Goal: Find specific page/section: Find specific page/section

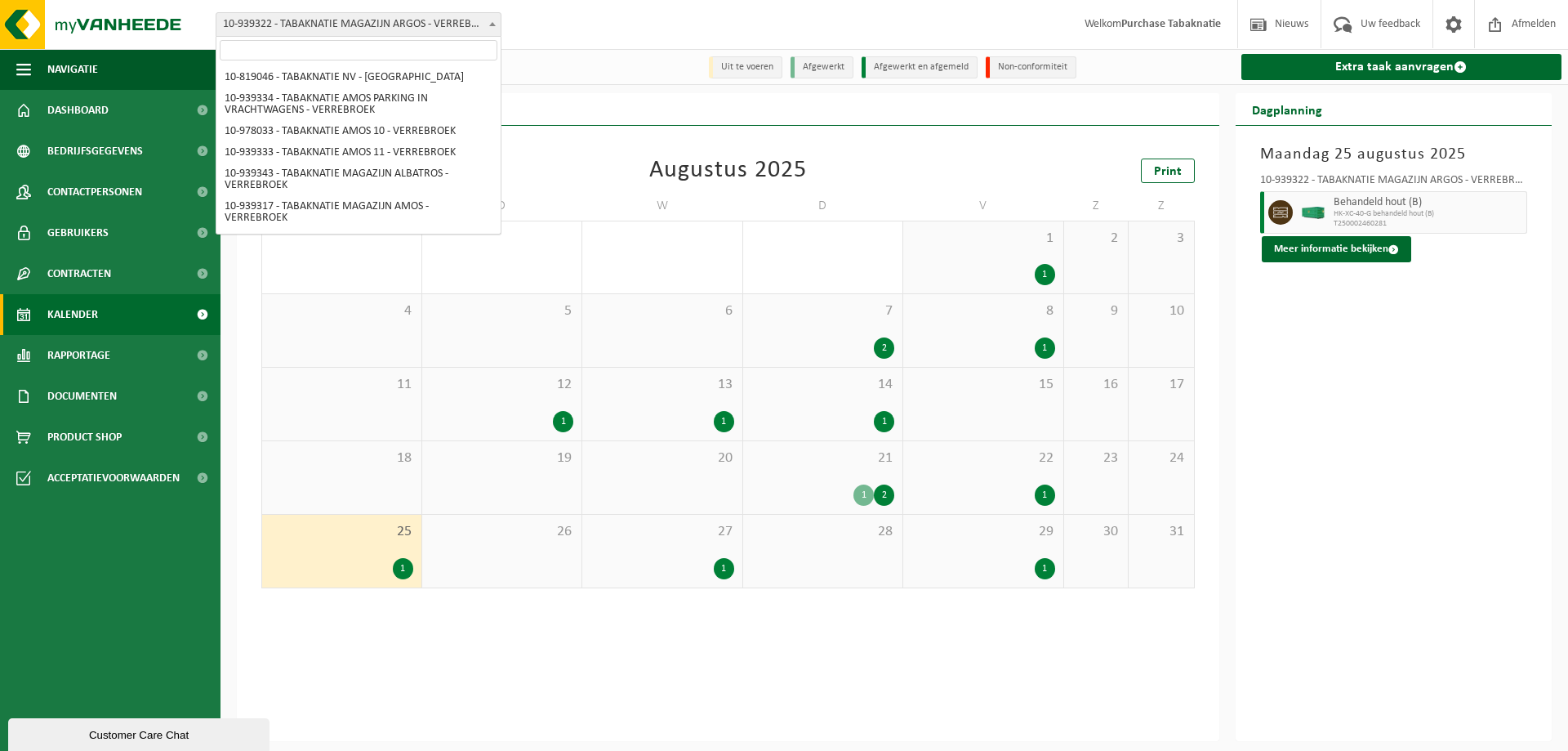
scroll to position [456, 0]
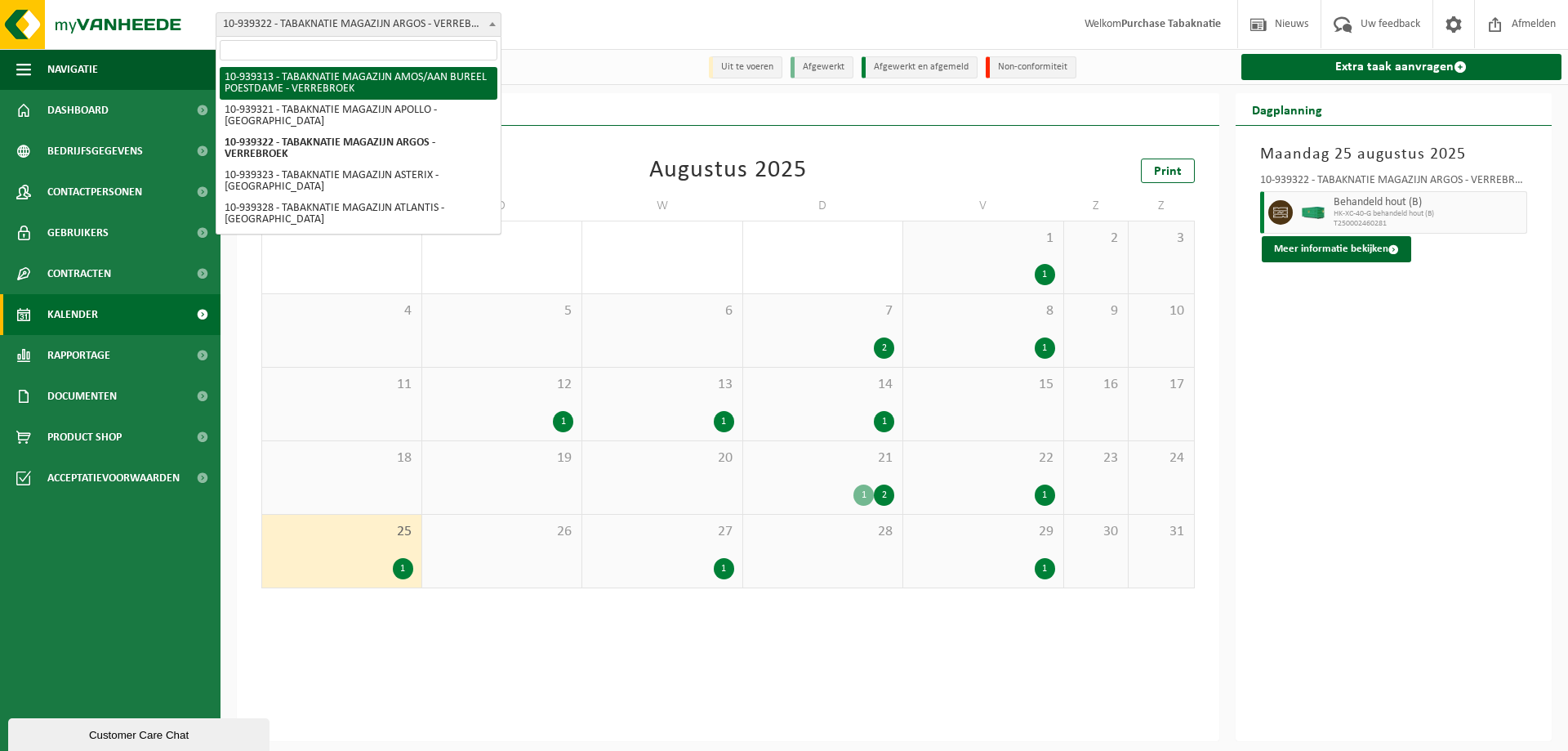
click at [362, 49] on input "search" at bounding box center [359, 50] width 278 height 21
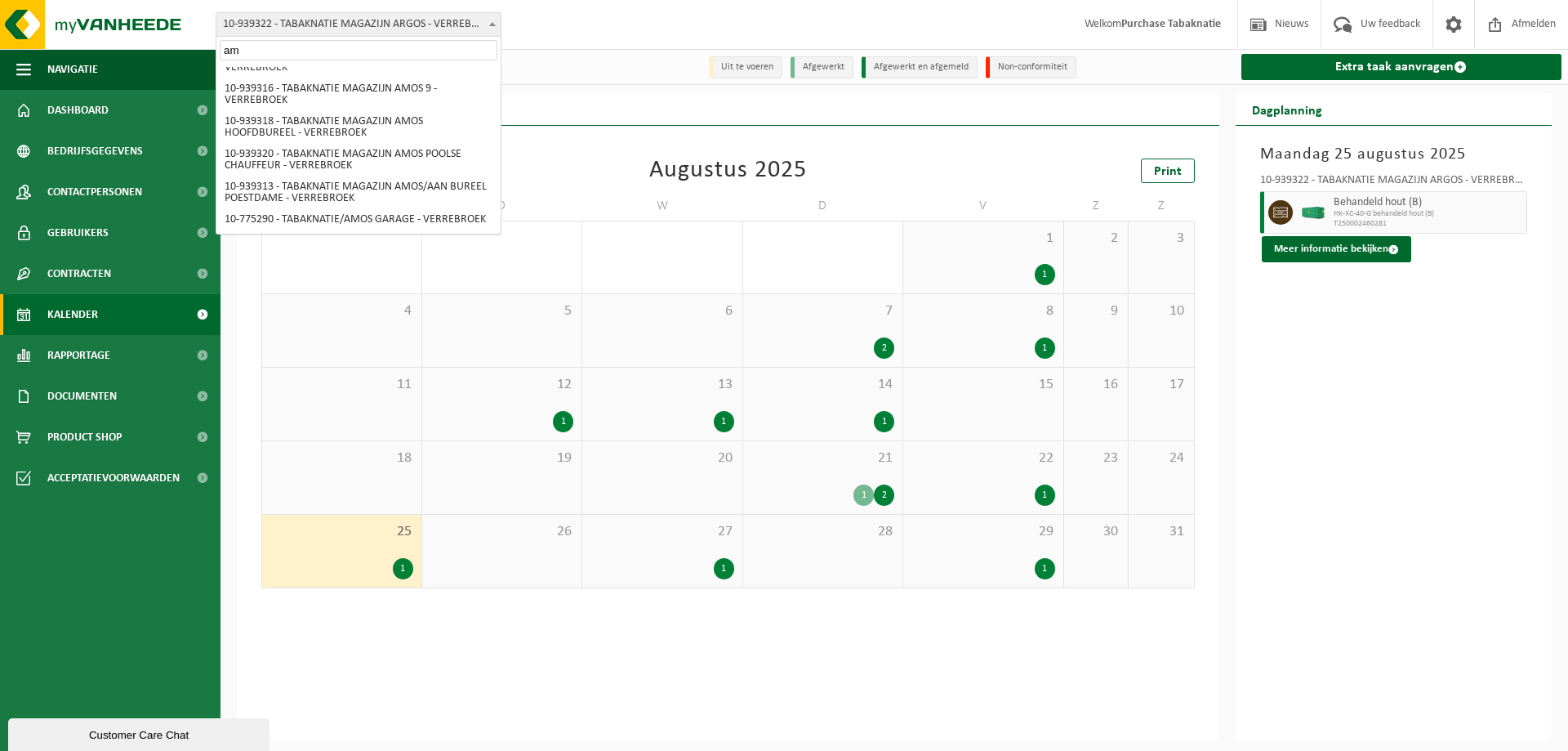
scroll to position [0, 0]
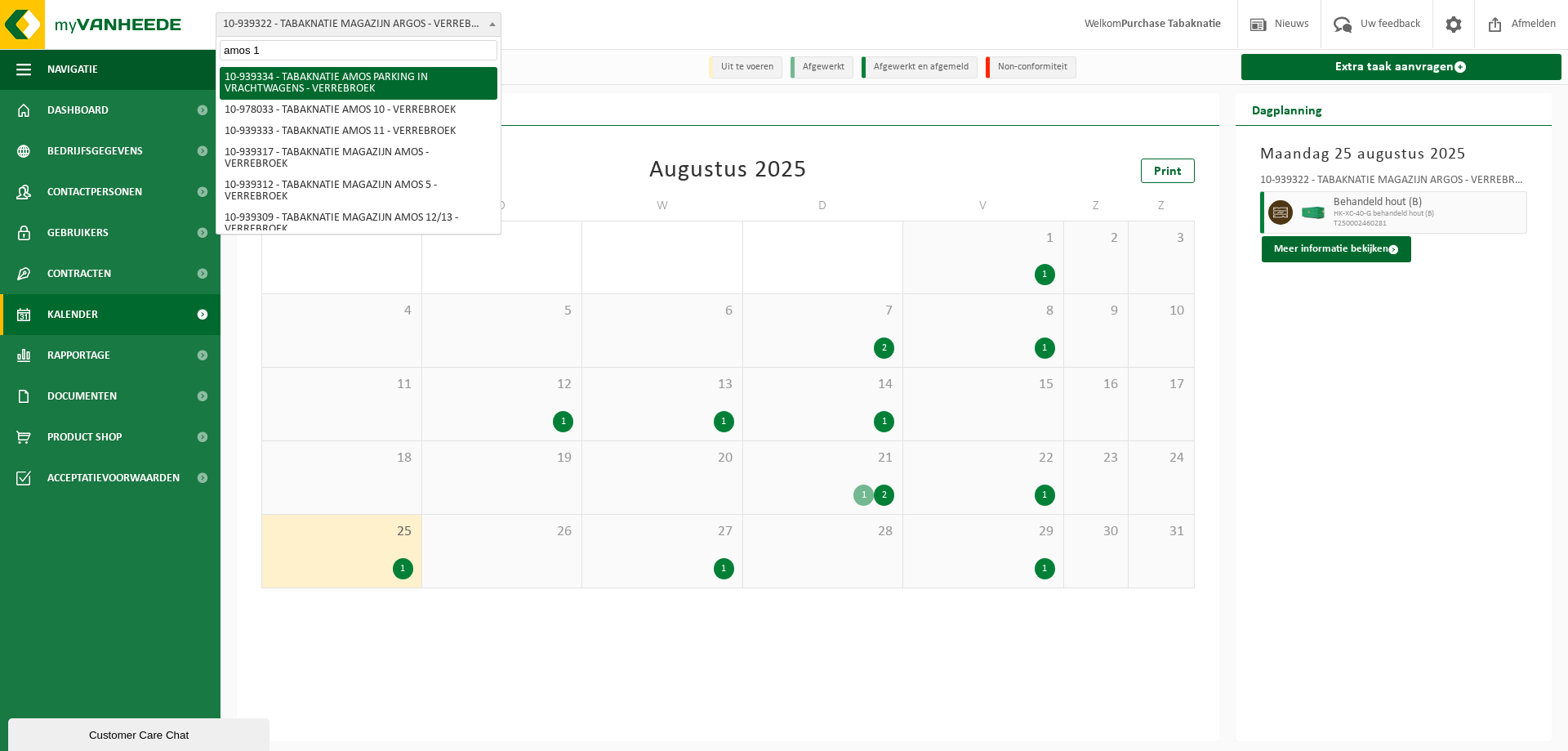
type input "amos 14"
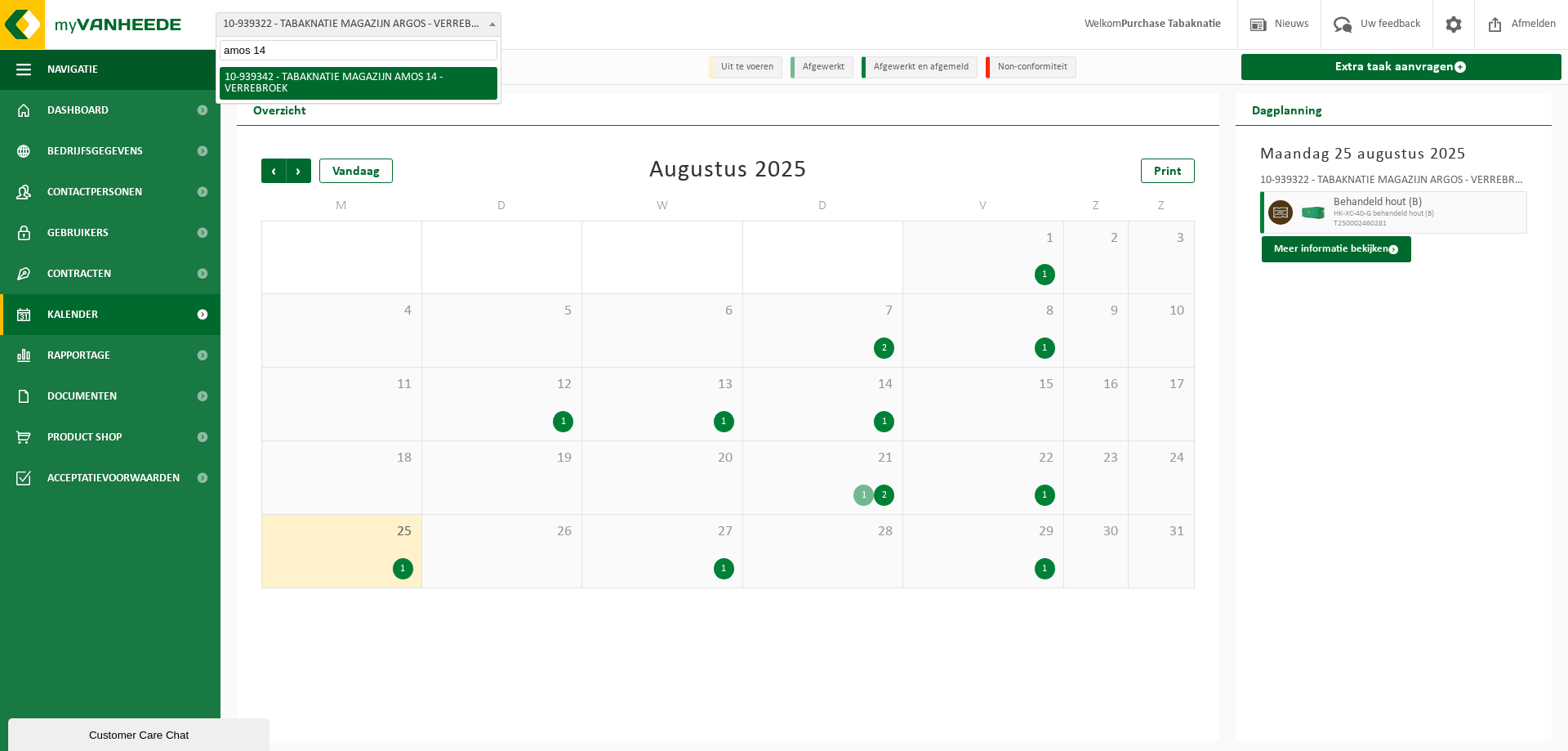
select select "138360"
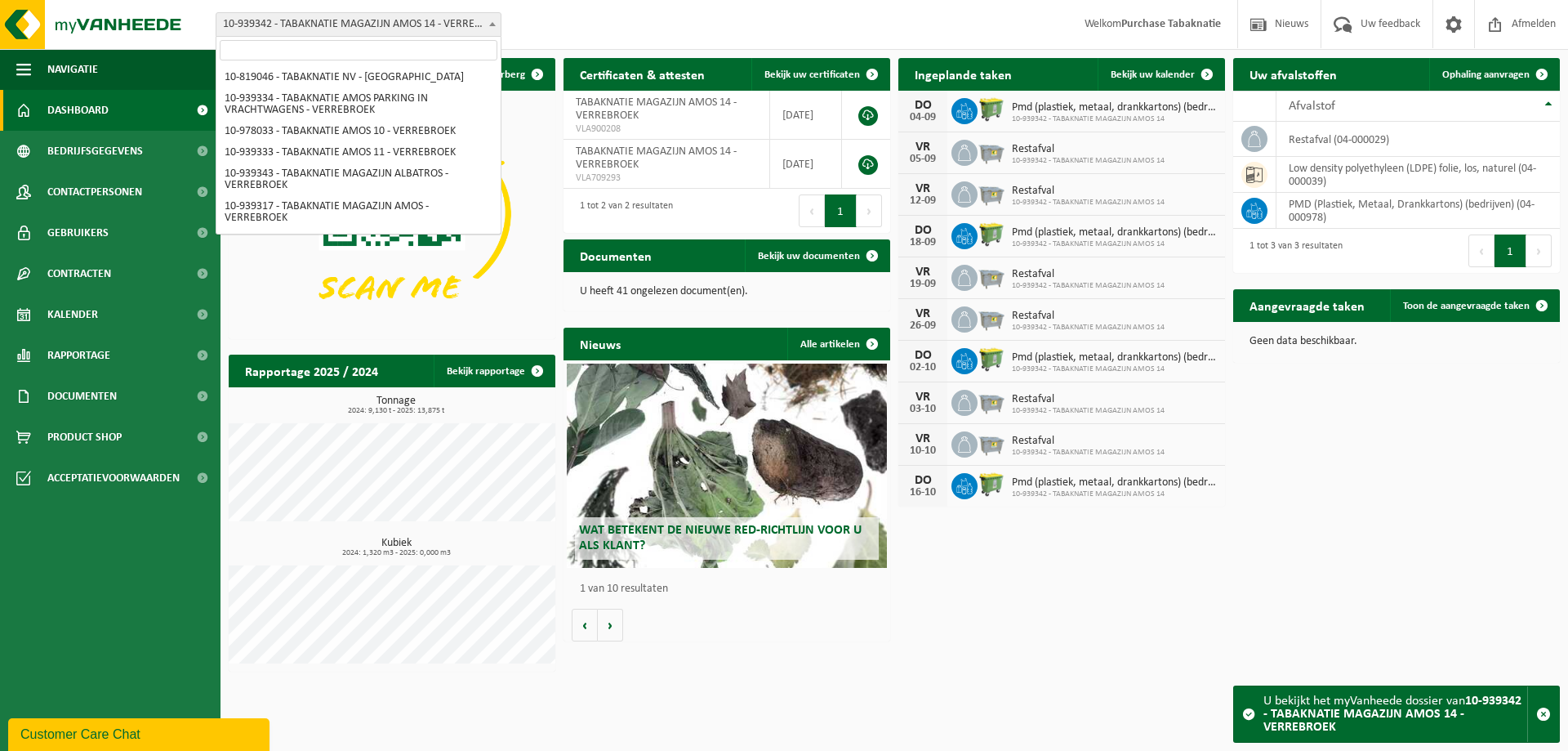
click at [342, 22] on span "10-939342 - TABAKNATIE MAGAZIJN AMOS 14 - VERREBROEK" at bounding box center [359, 25] width 284 height 23
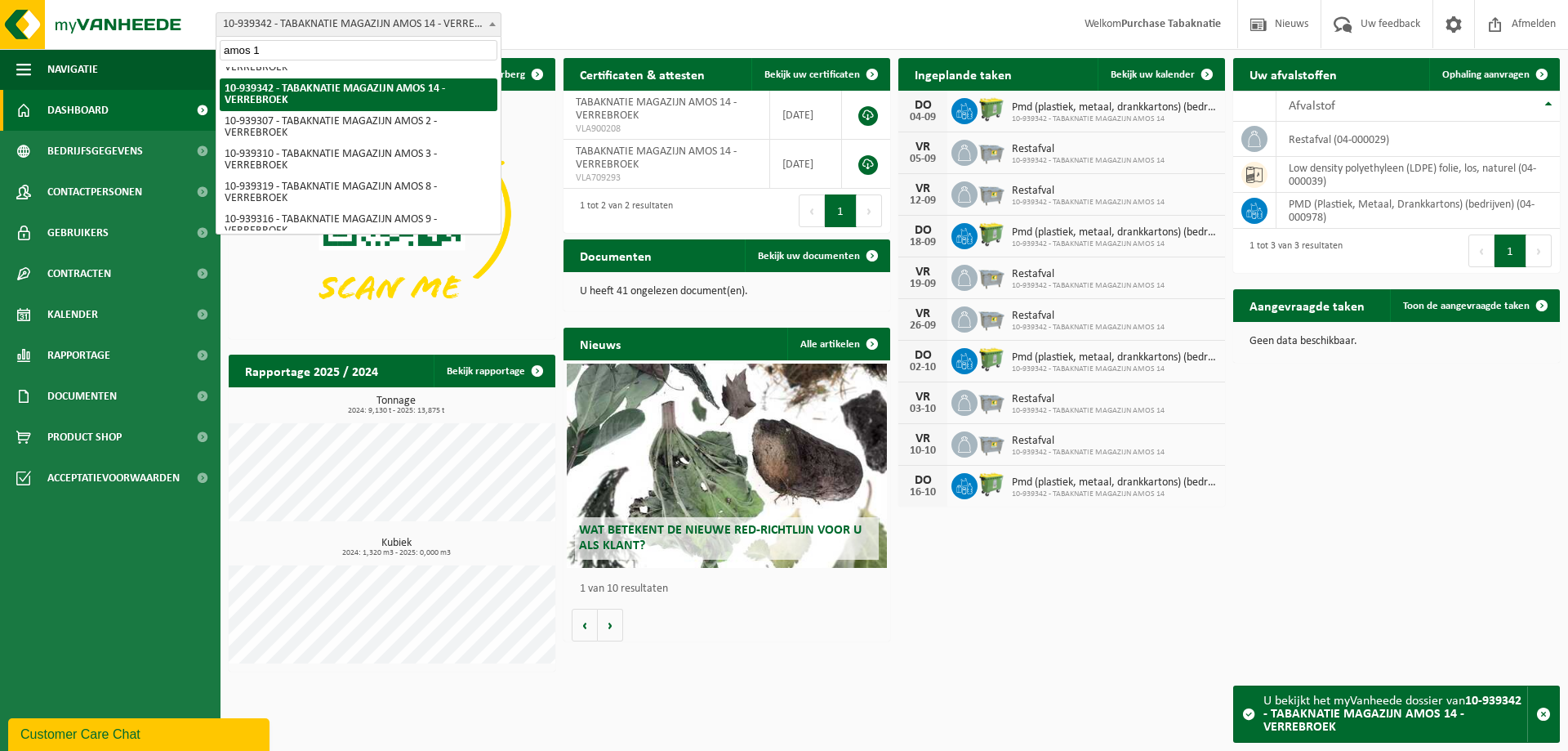
type input "amos 12"
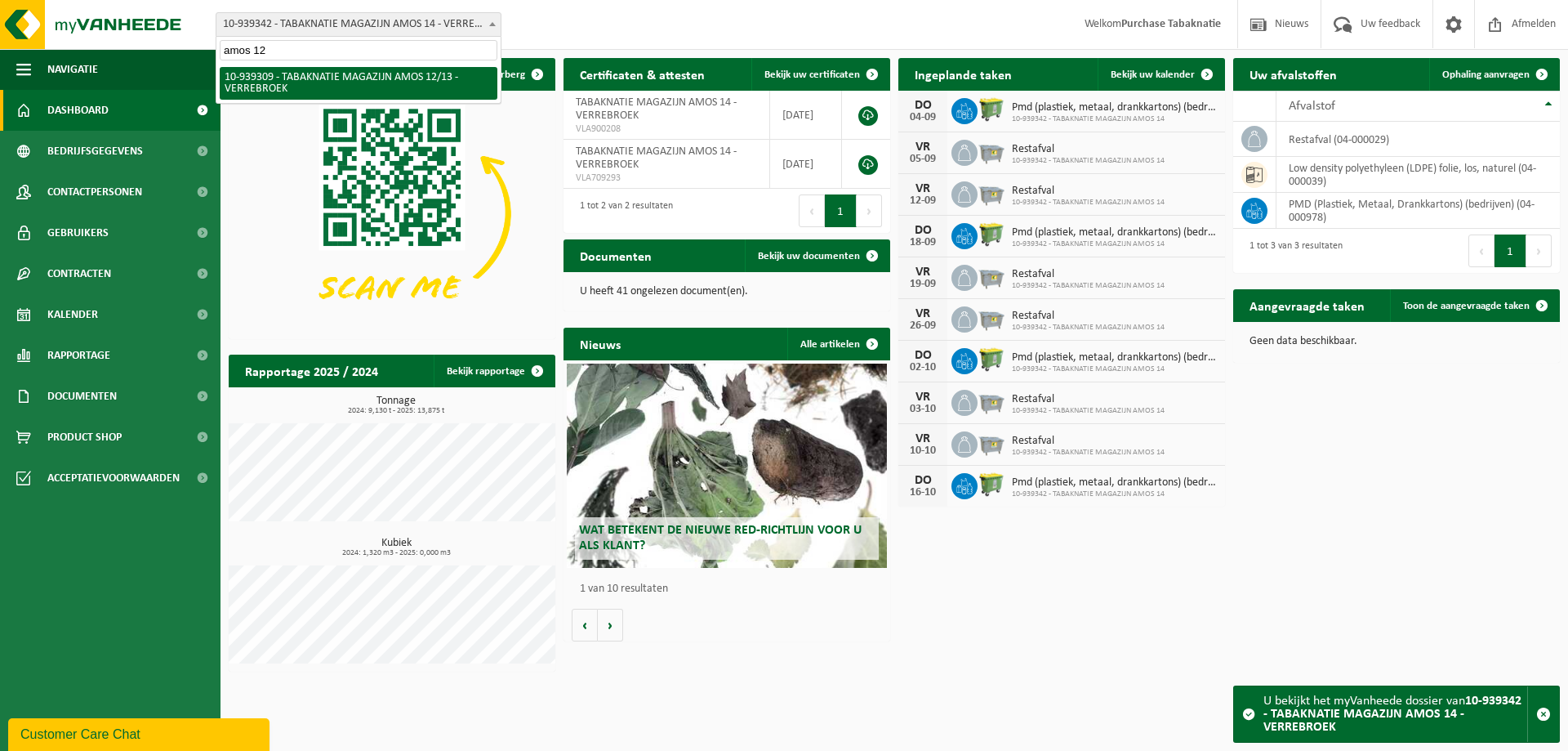
select select "138338"
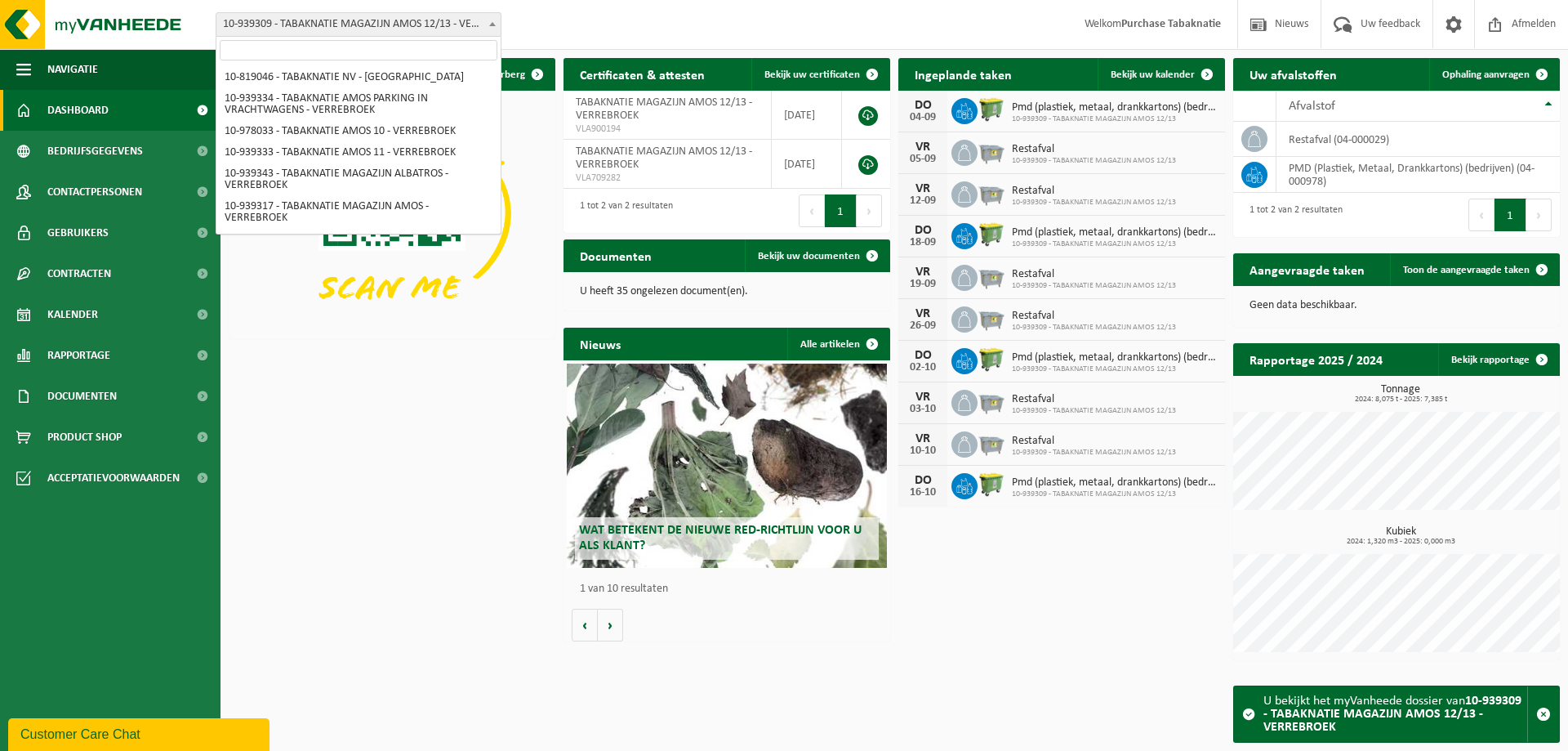
click at [341, 21] on span "10-939309 - TABAKNATIE MAGAZIJN AMOS 12/13 - VERREBROEK" at bounding box center [359, 25] width 284 height 23
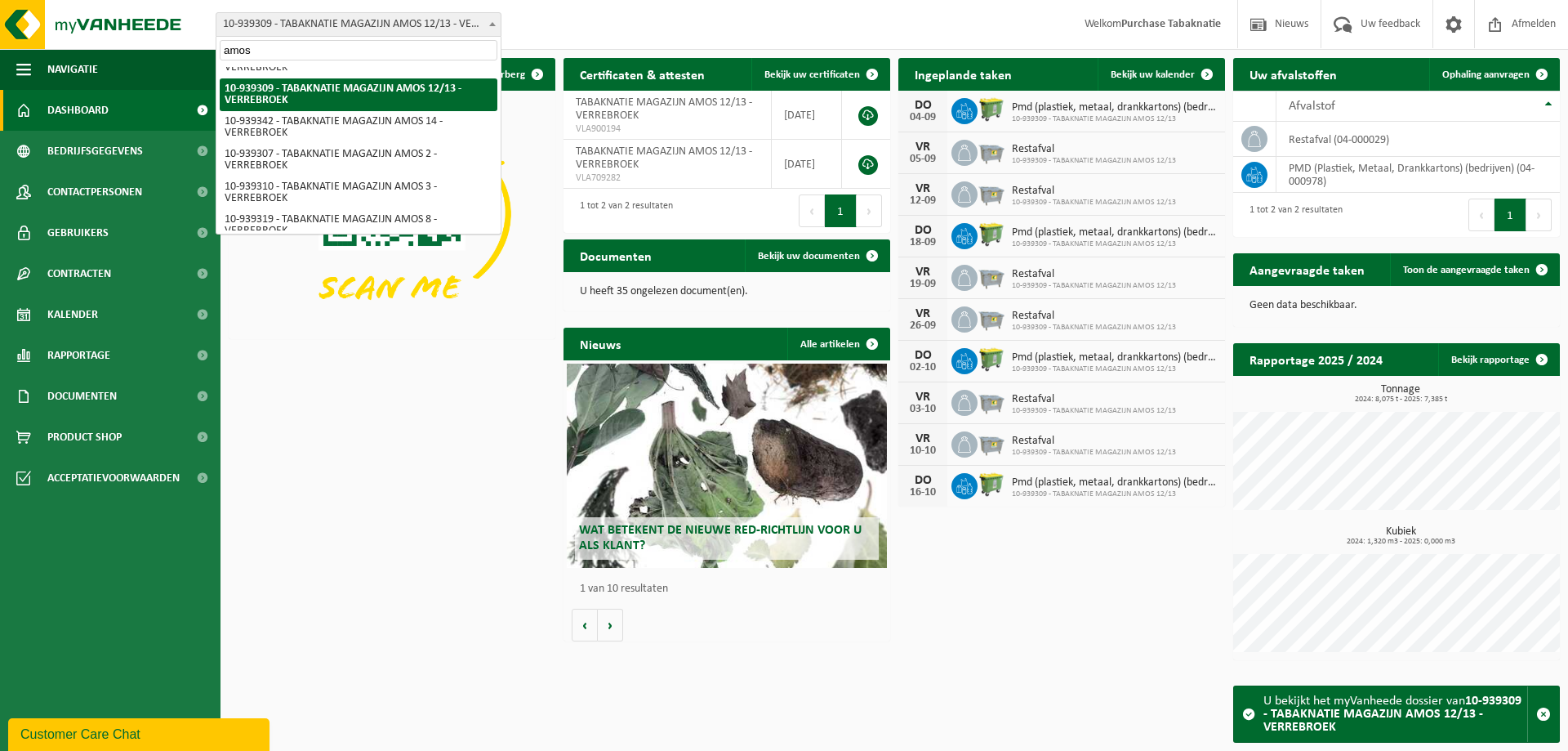
type input "amos 9"
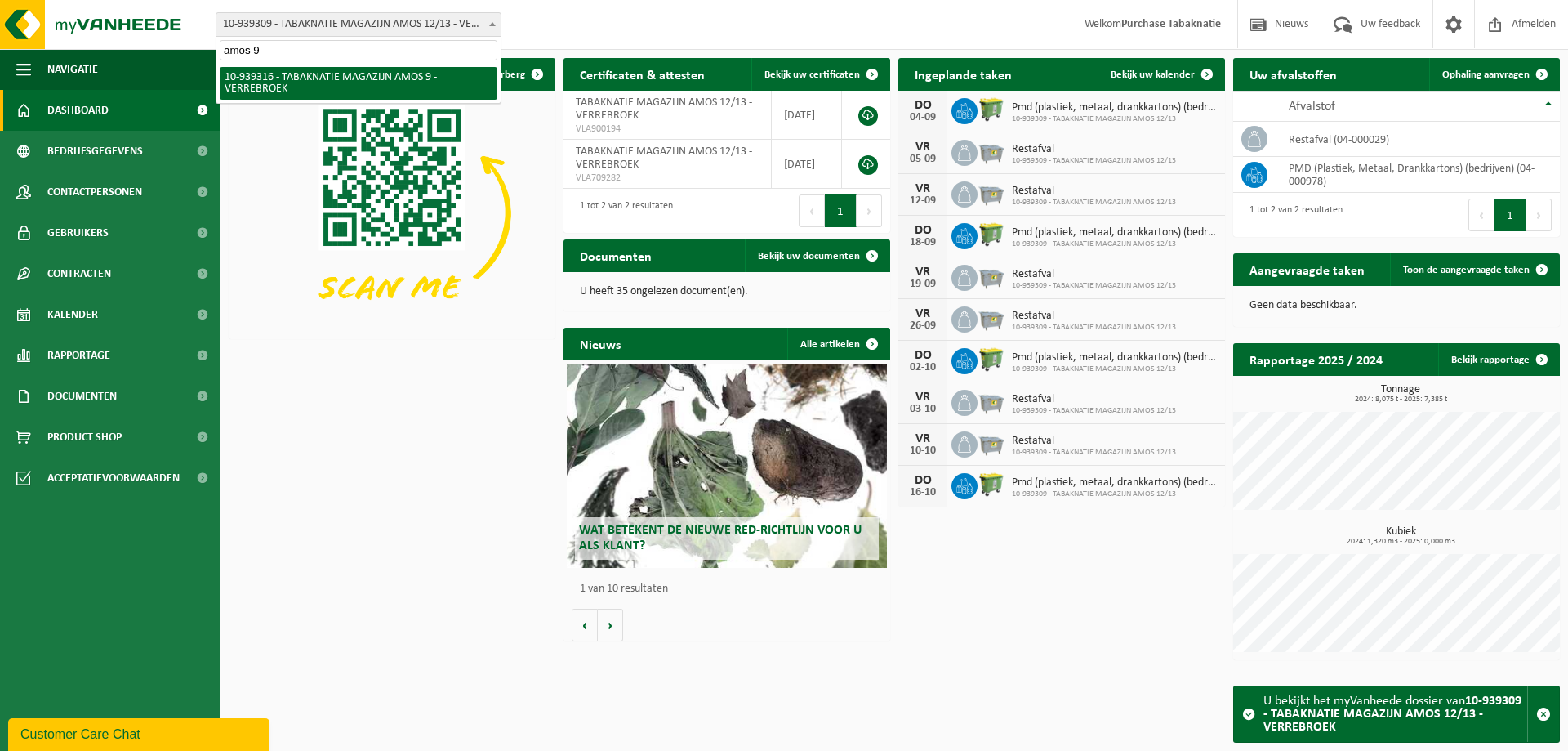
select select "138343"
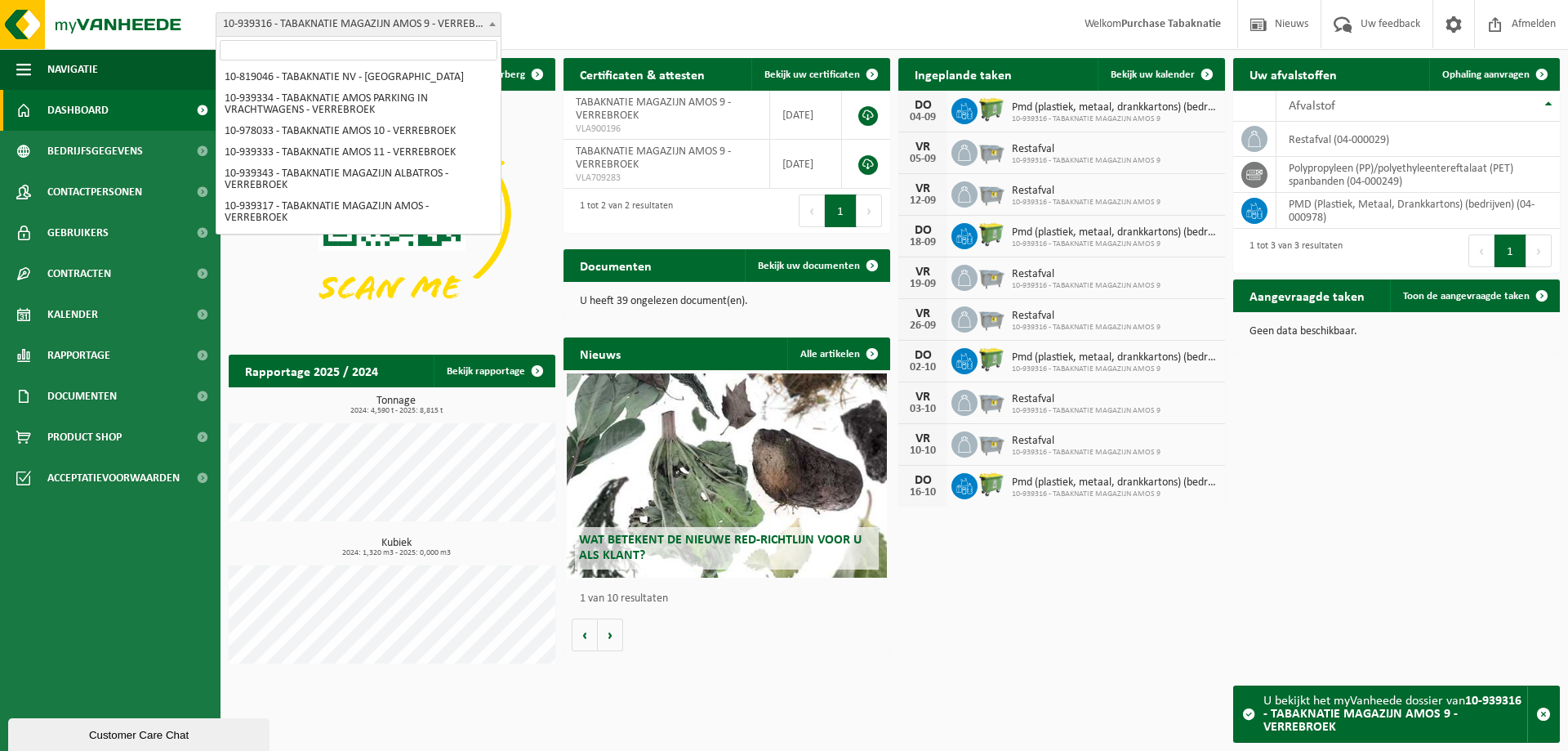
click at [341, 21] on span "10-939316 - TABAKNATIE MAGAZIJN AMOS 9 - VERREBROEK" at bounding box center [359, 25] width 284 height 23
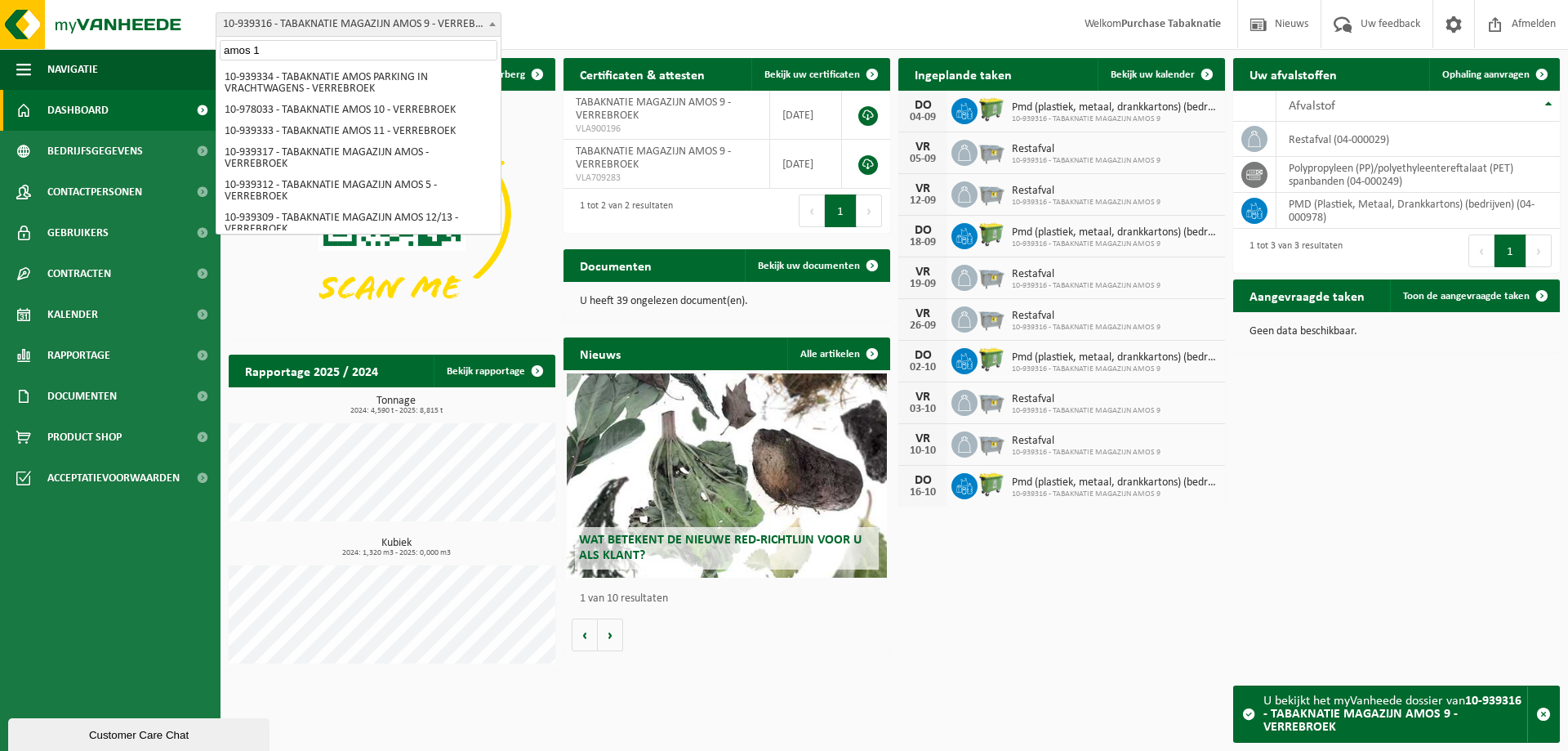
type input "amos 10"
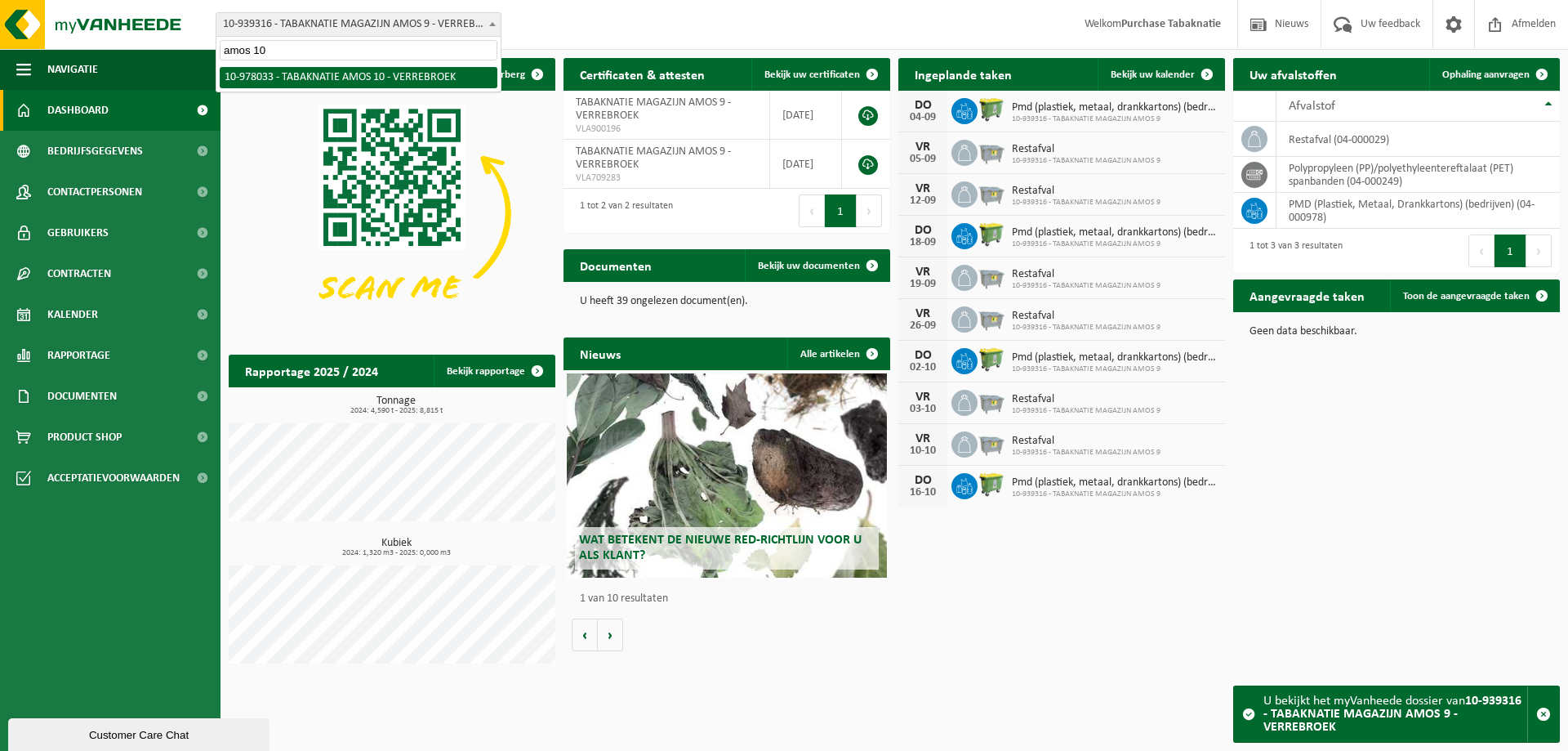
select select "159844"
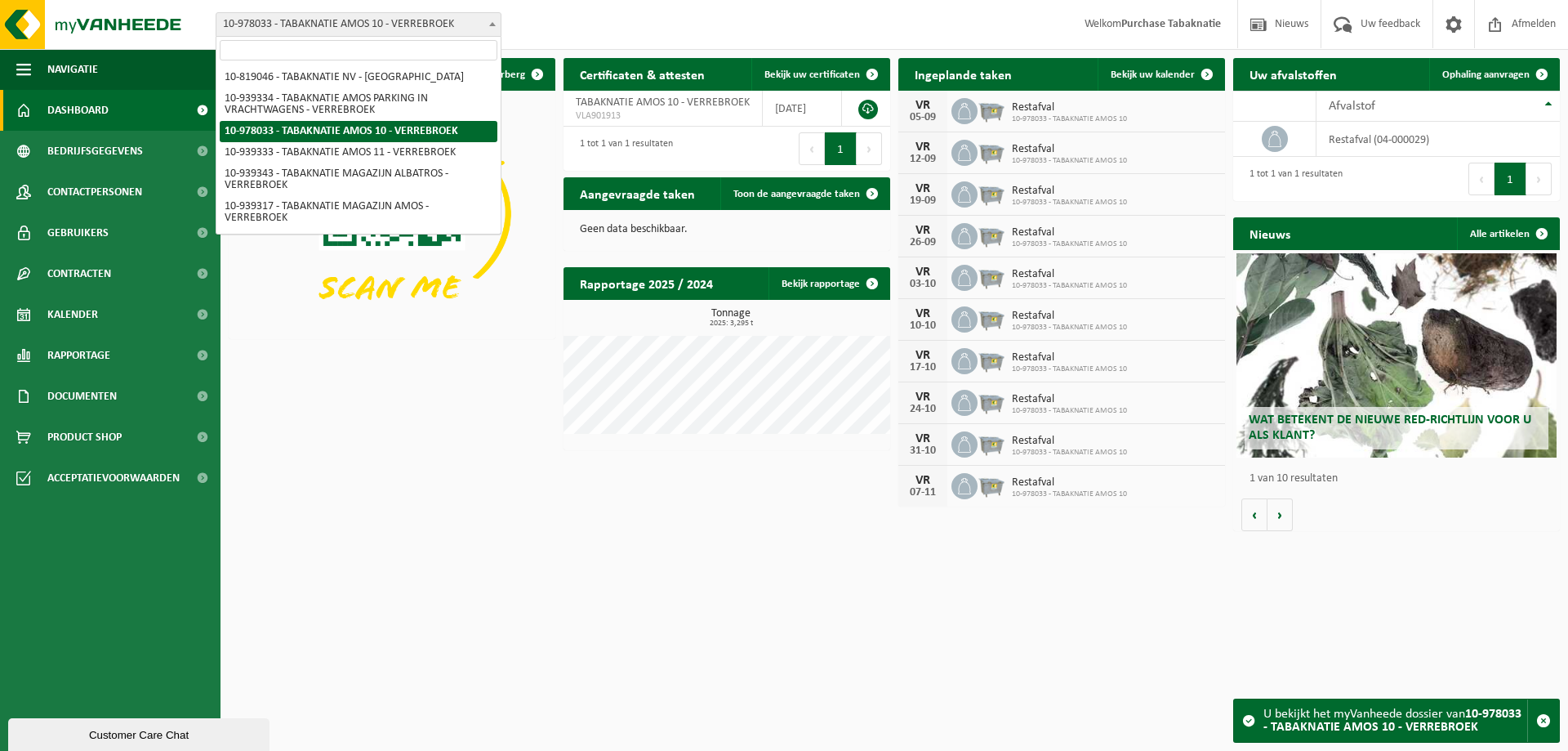
click at [341, 21] on span "10-978033 - TABAKNATIE AMOS 10 - VERREBROEK" at bounding box center [359, 25] width 284 height 23
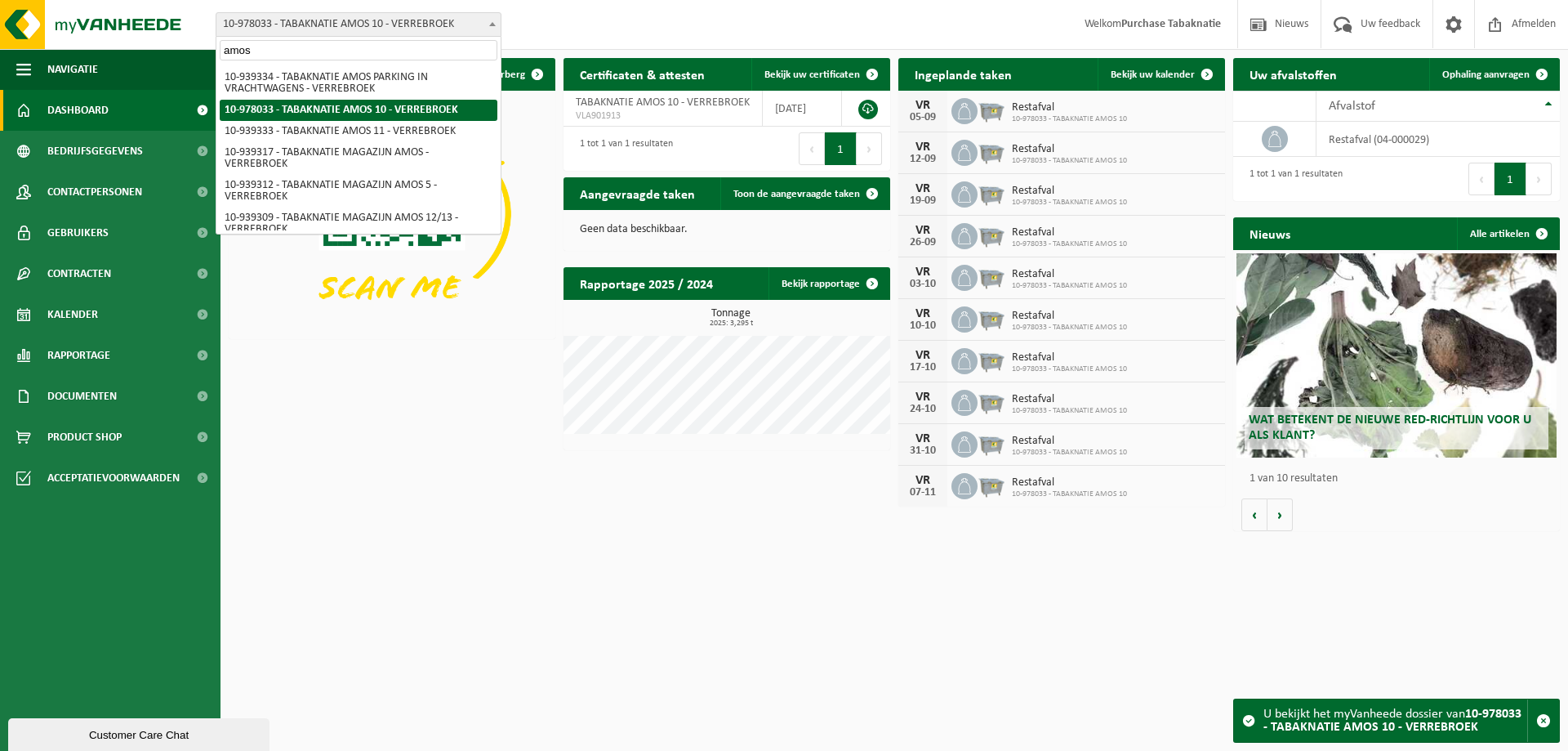
type input "amos 5"
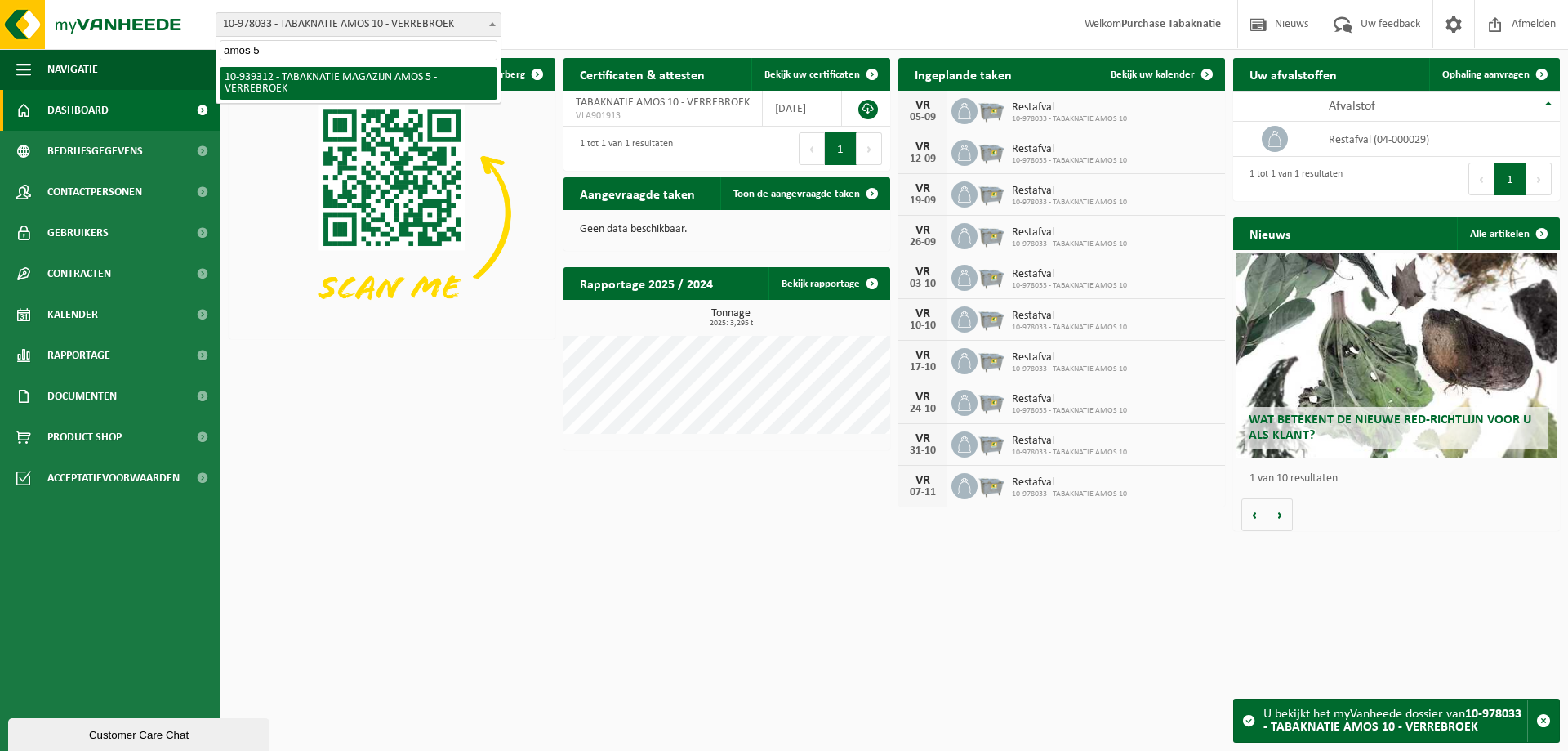
select select "138341"
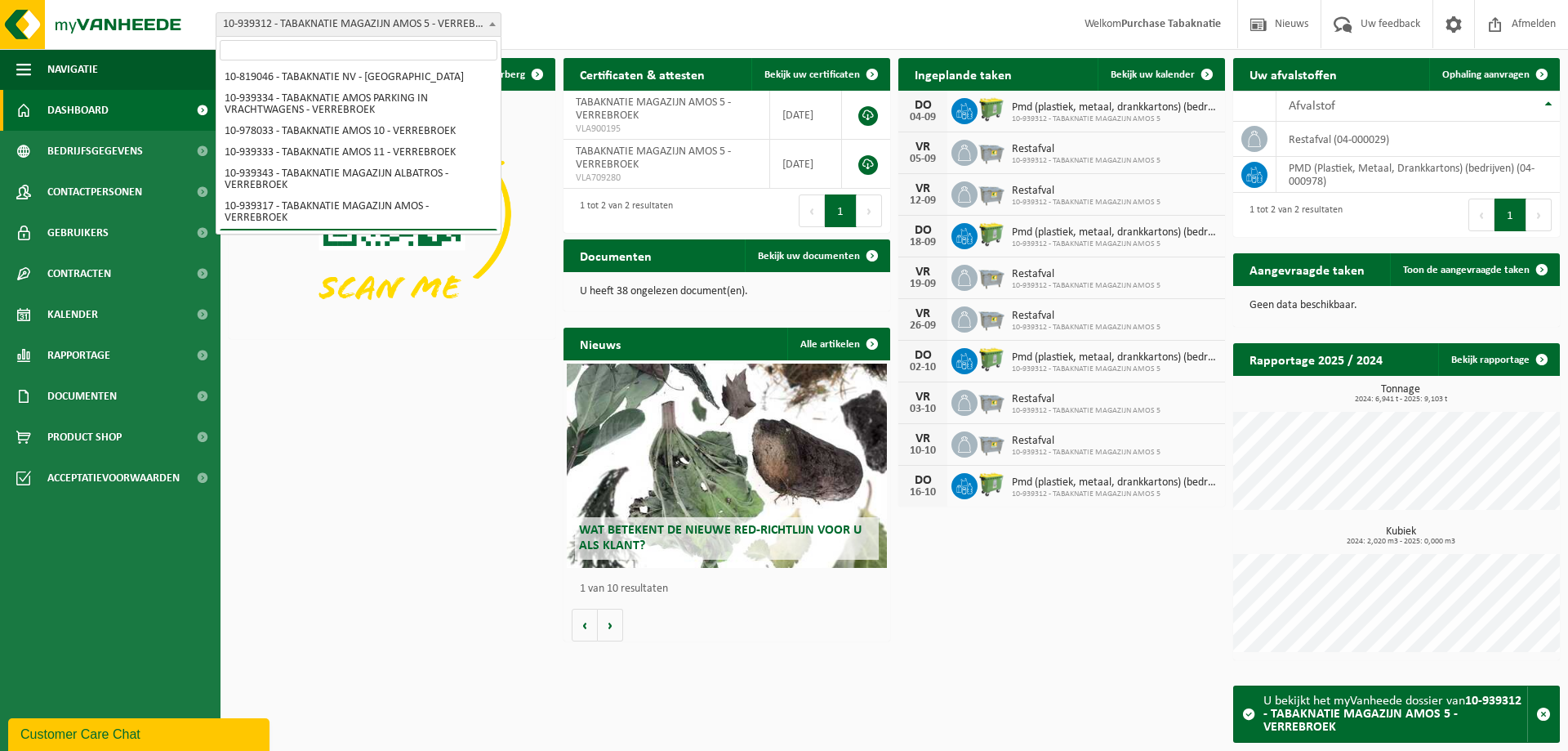
click at [341, 21] on span "10-939312 - TABAKNATIE MAGAZIJN AMOS 5 - VERREBROEK" at bounding box center [359, 25] width 284 height 23
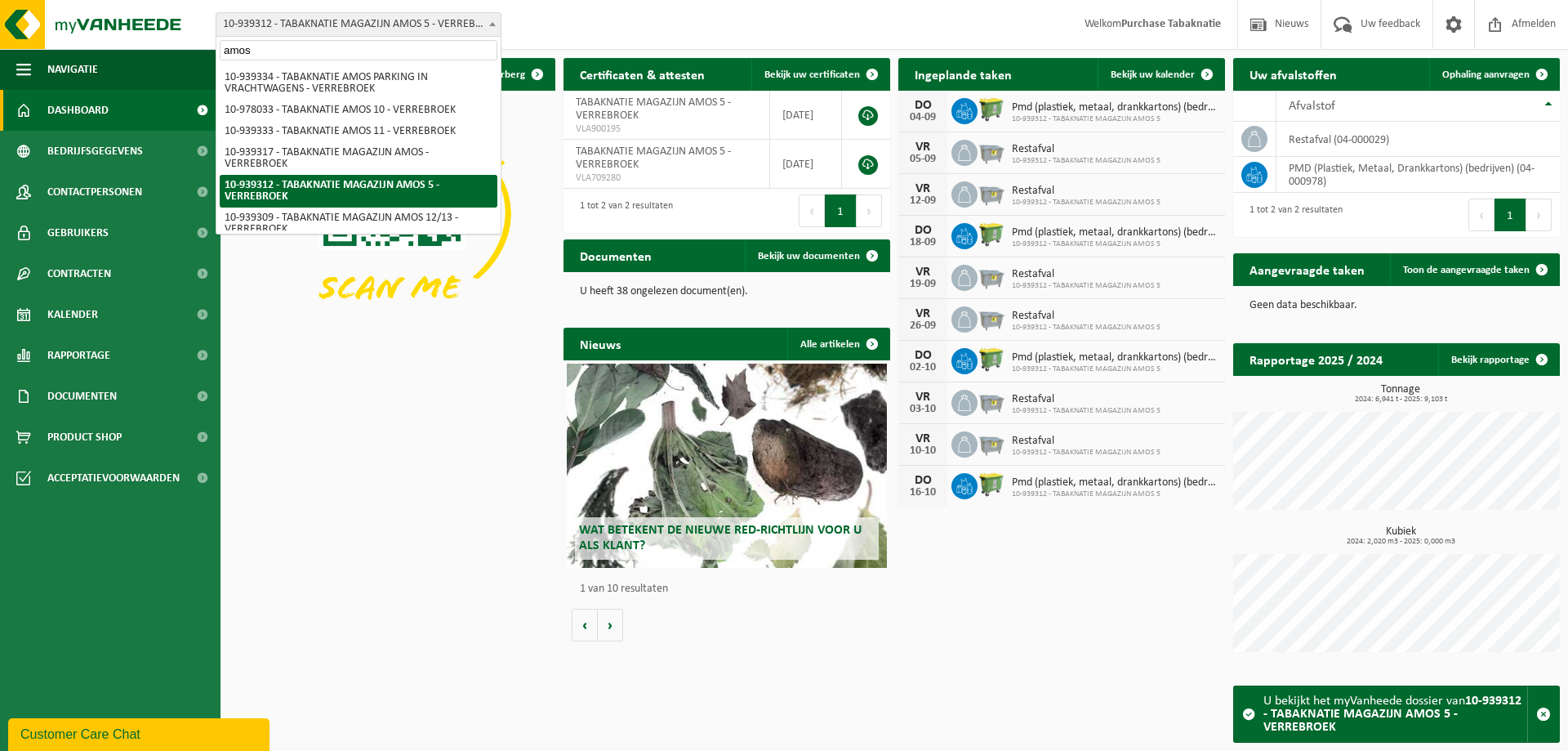
type input "amos 3"
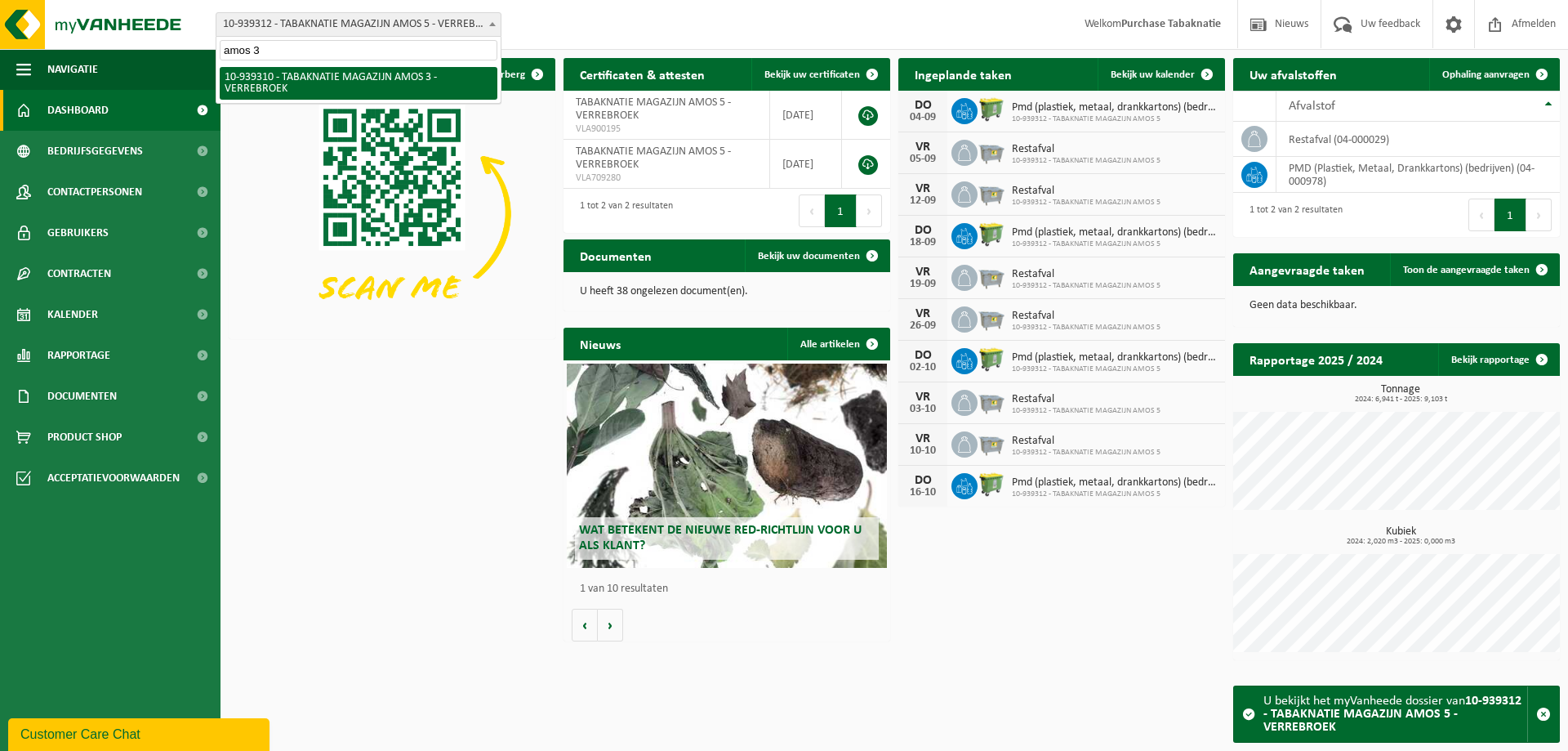
select select "138339"
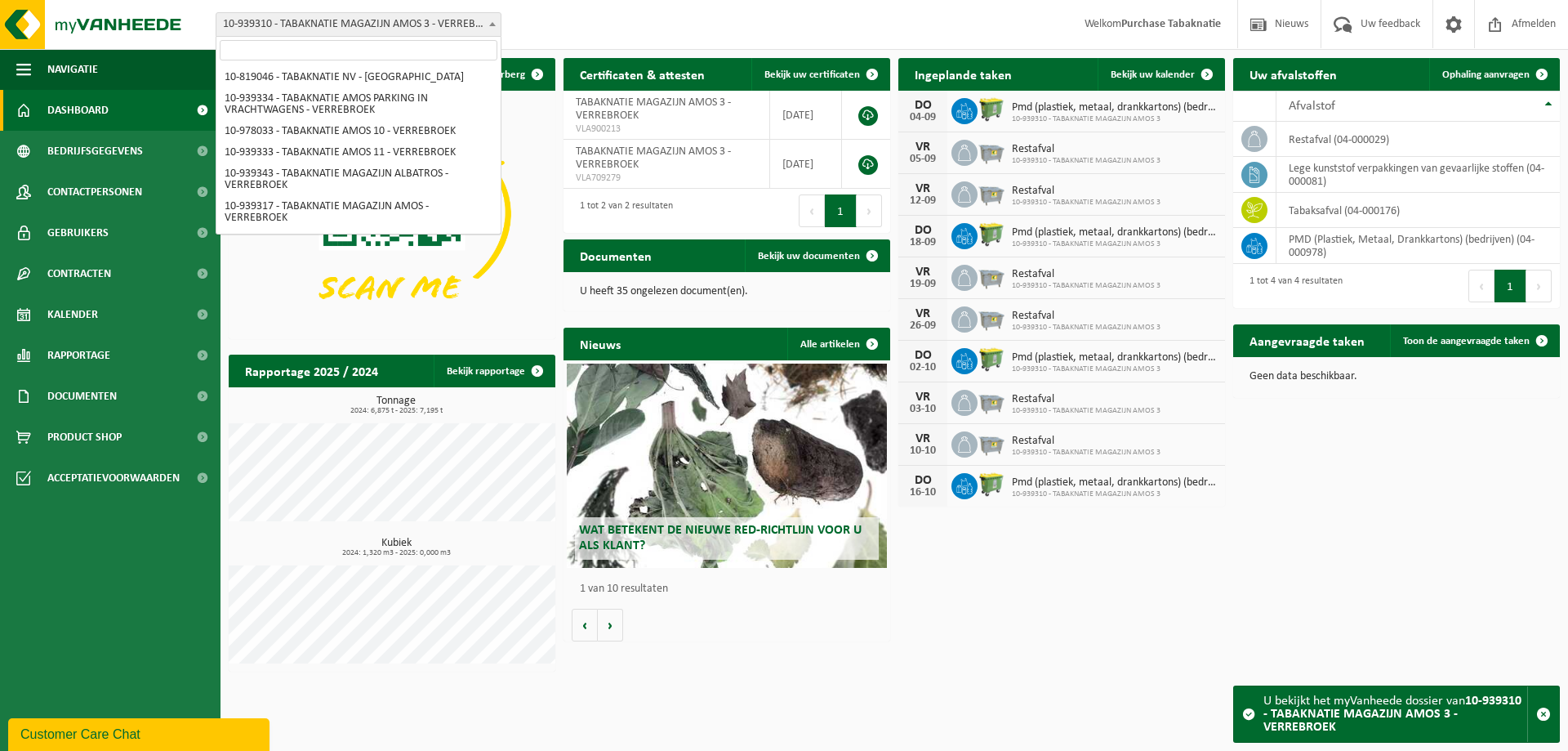
click at [341, 21] on span "10-939310 - TABAKNATIE MAGAZIJN AMOS 3 - VERREBROEK" at bounding box center [359, 25] width 284 height 23
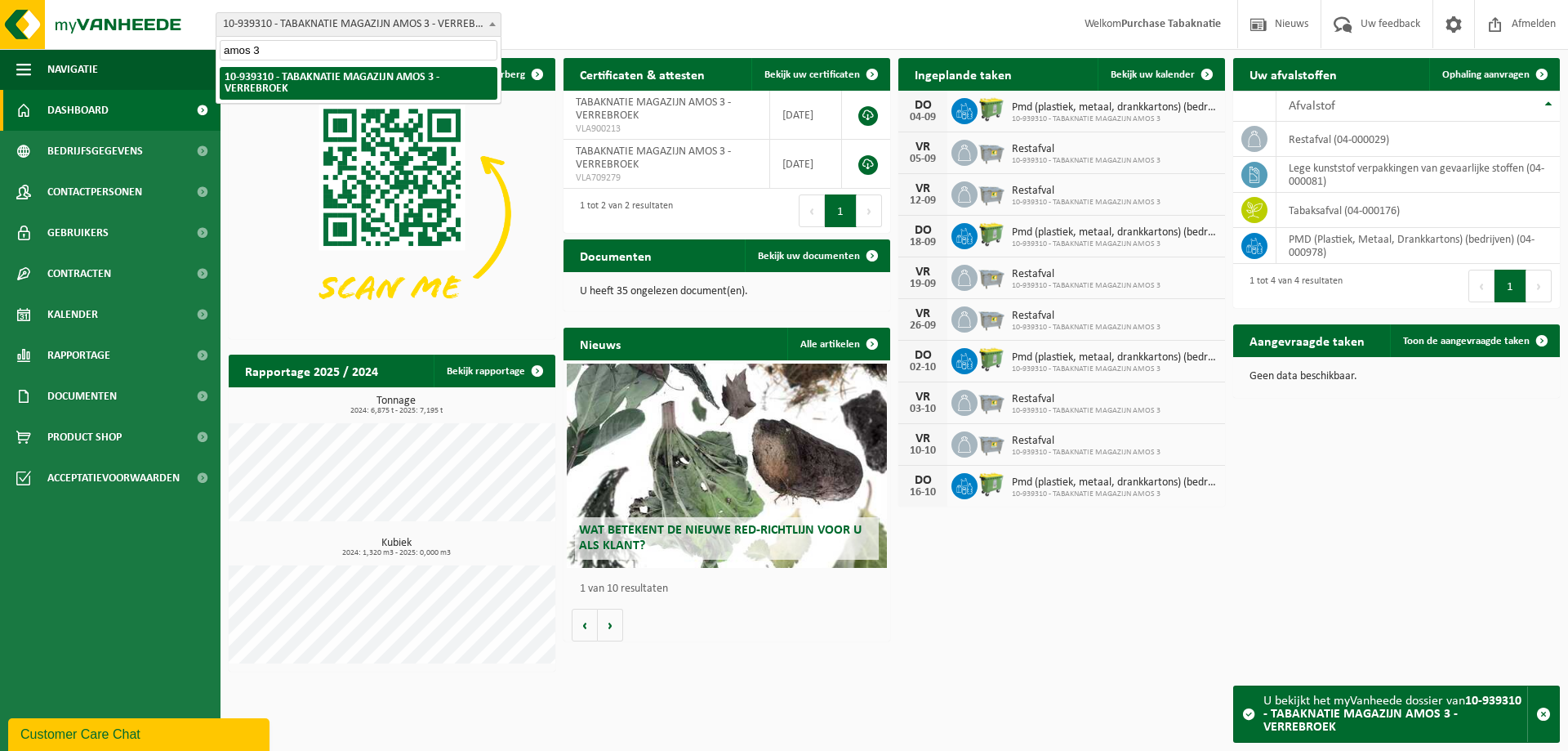
type input "amos 3"
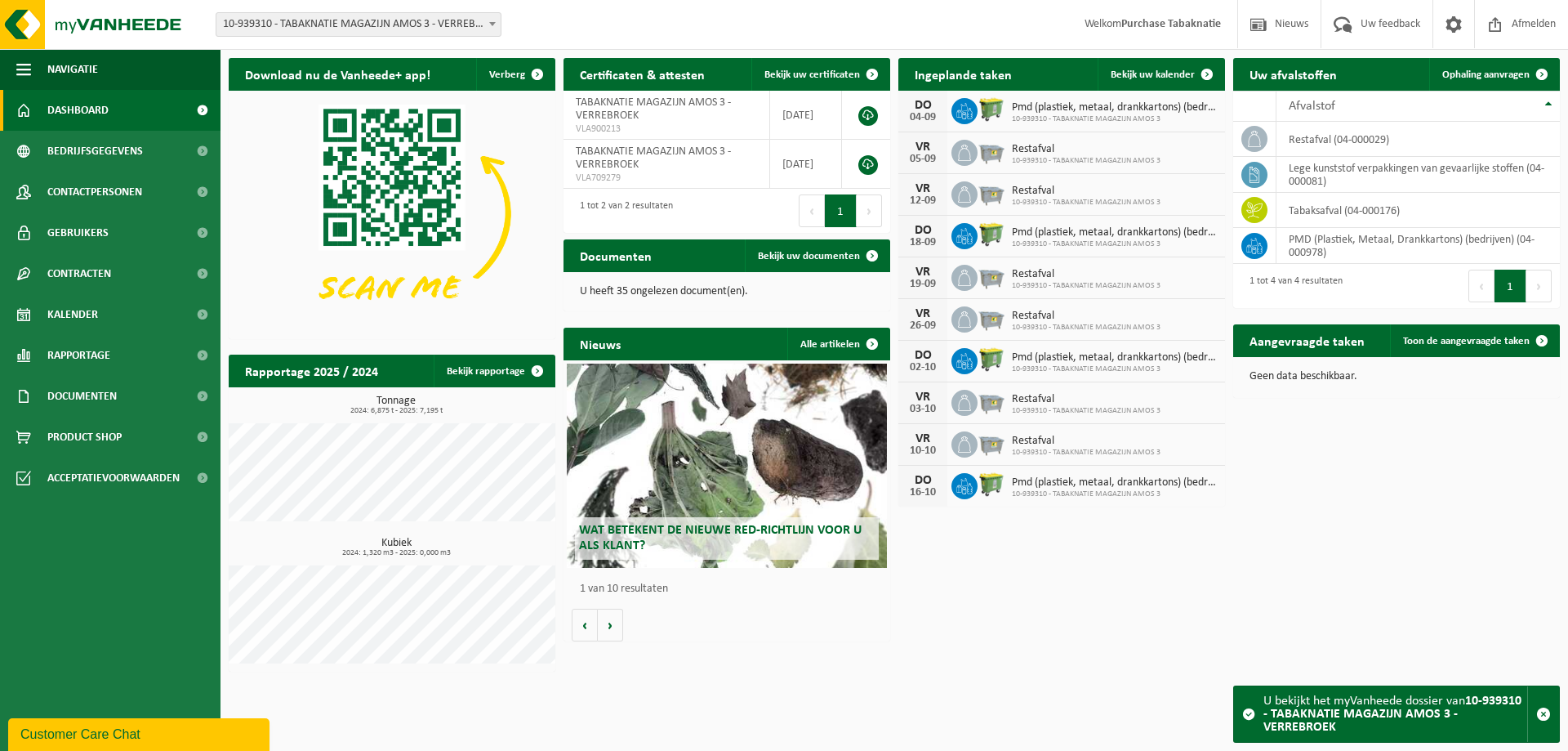
click at [341, 21] on span "10-939310 - TABAKNATIE MAGAZIJN AMOS 3 - VERREBROEK" at bounding box center [359, 25] width 284 height 23
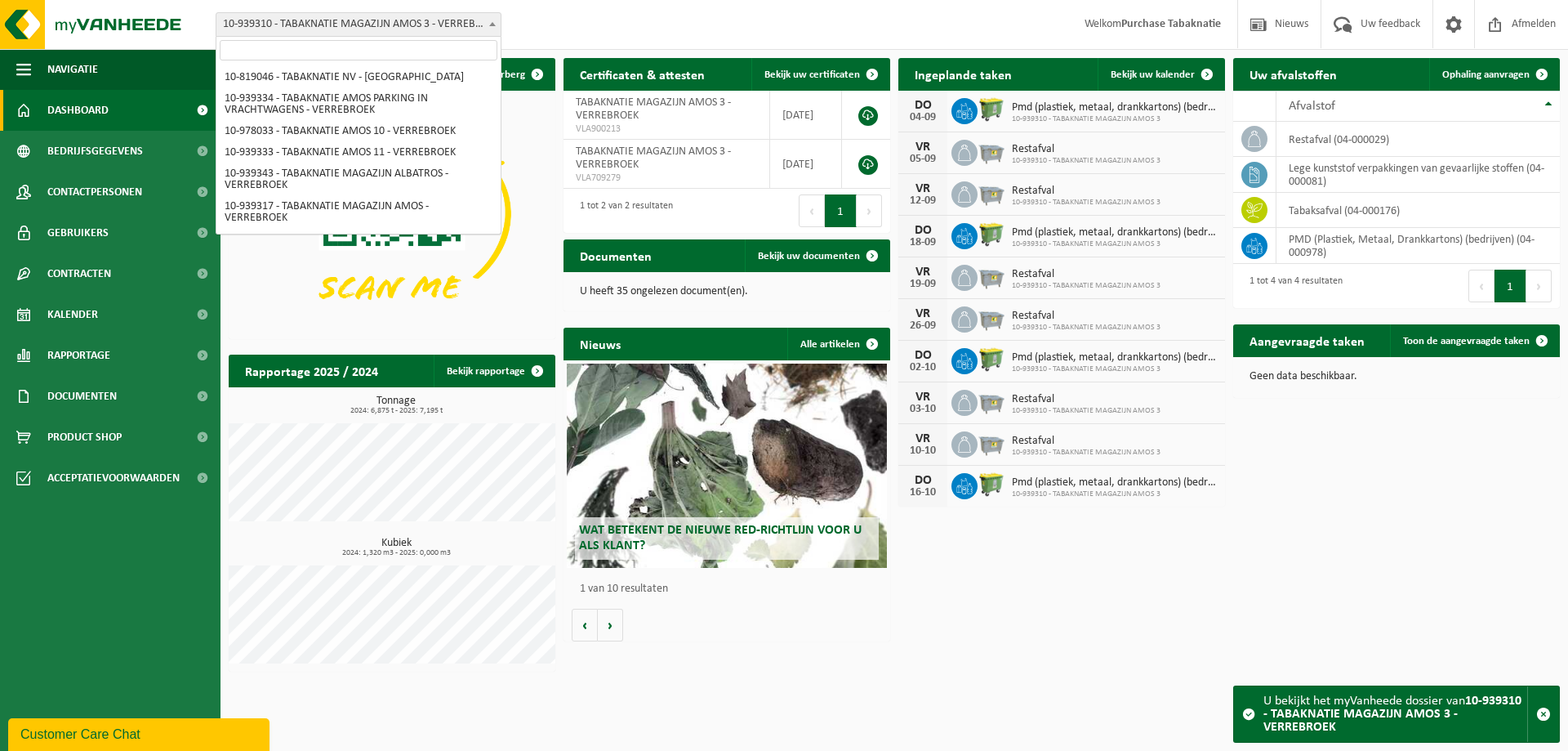
scroll to position [227, 0]
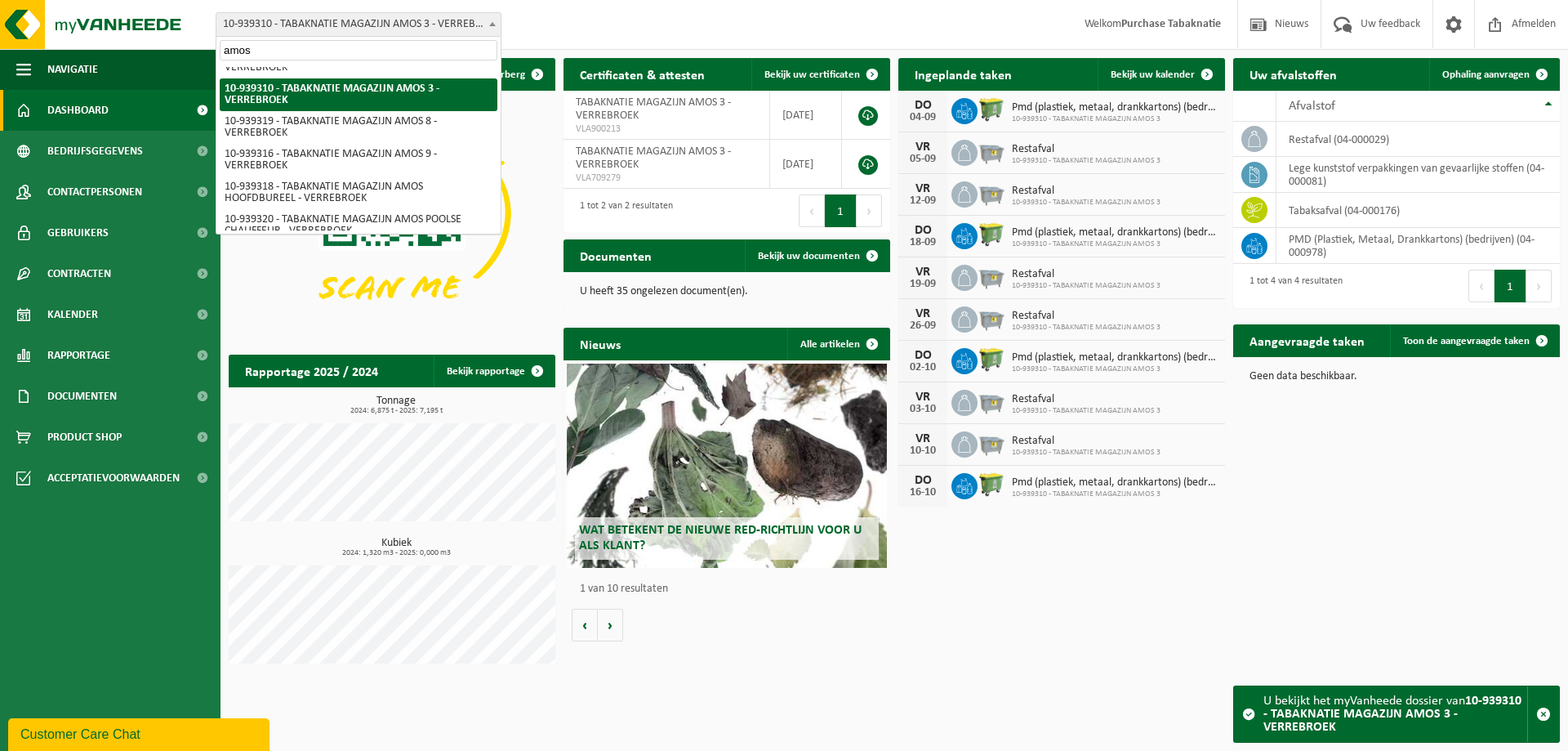
type input "amos 2"
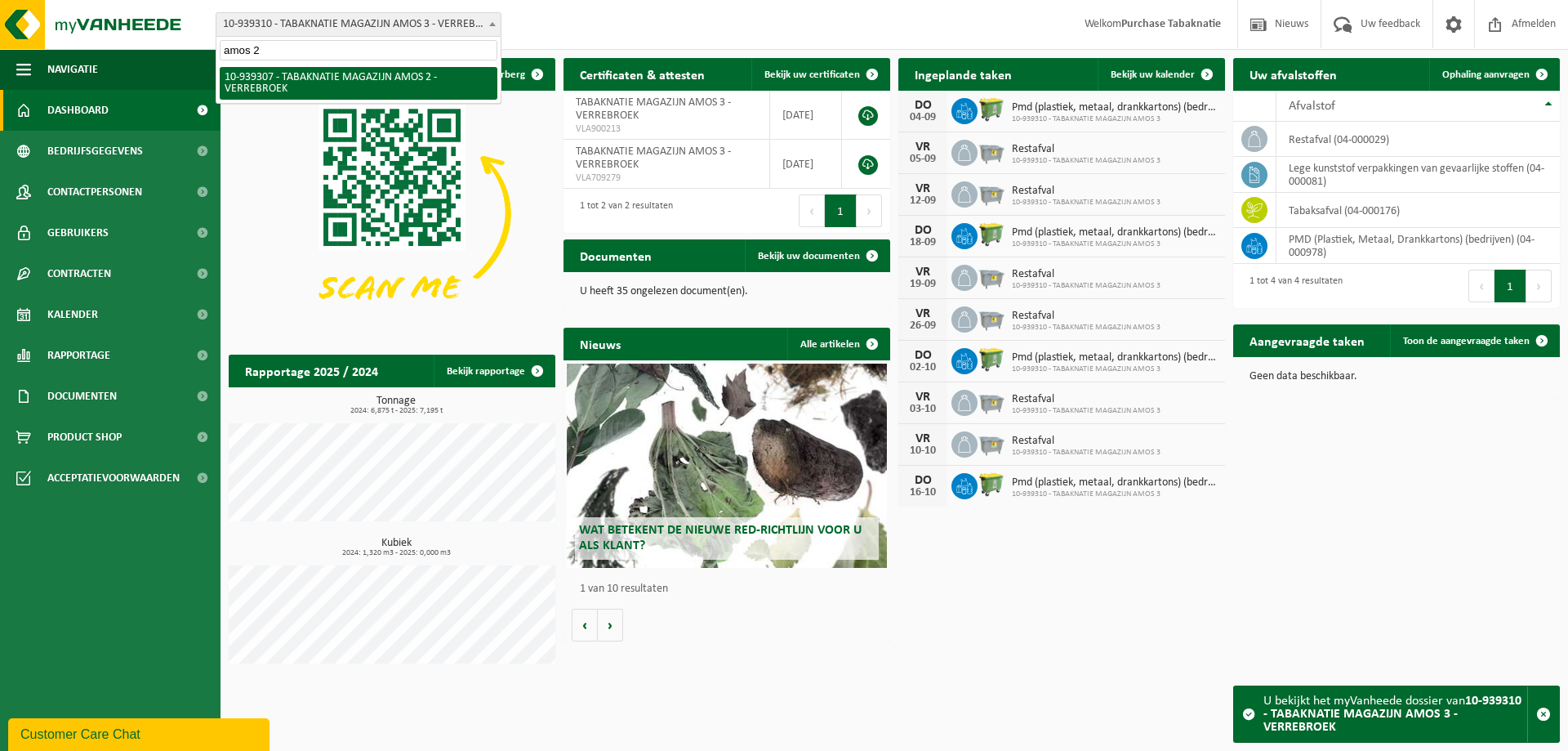
select select "138336"
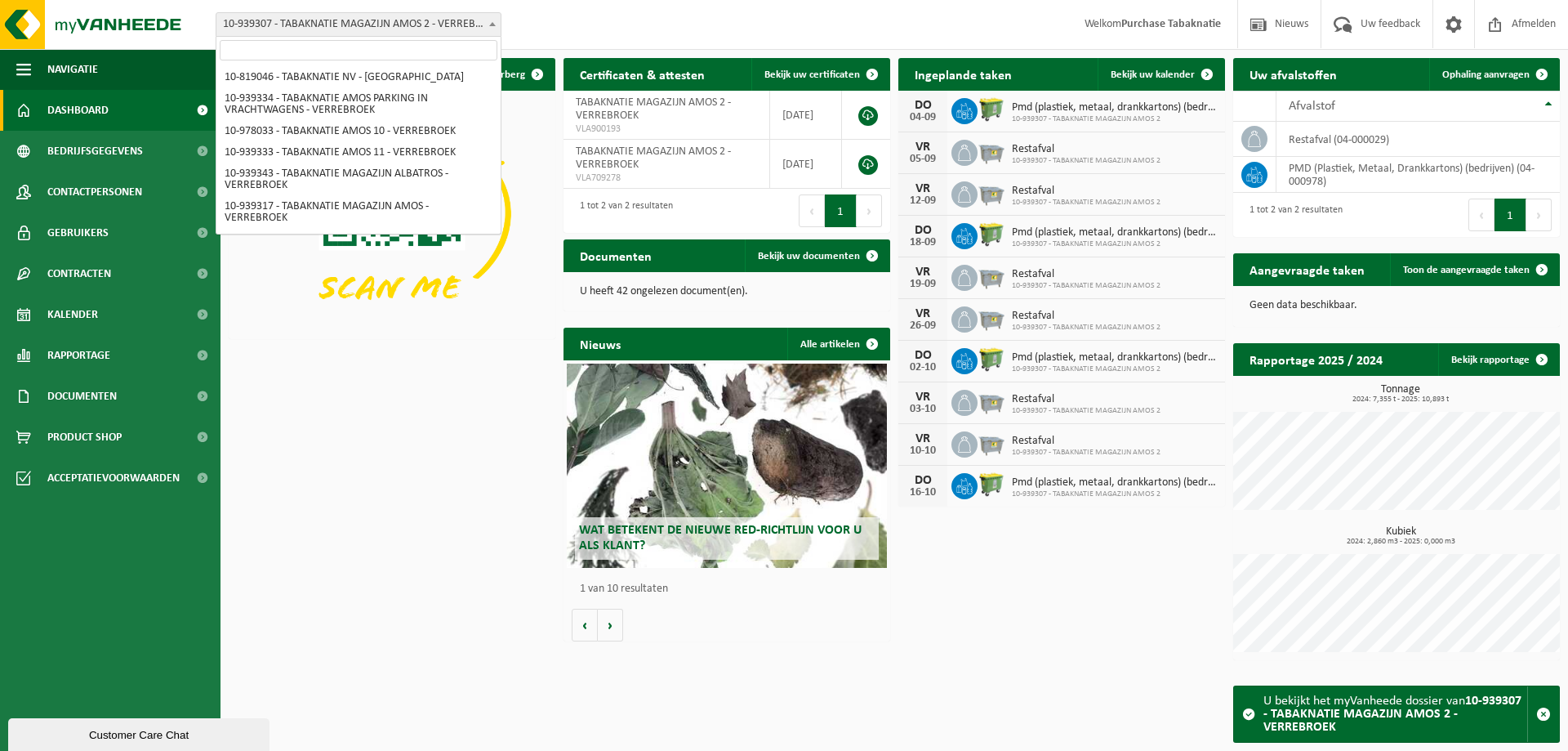
click at [341, 21] on span "10-939307 - TABAKNATIE MAGAZIJN AMOS 2 - VERREBROEK" at bounding box center [359, 25] width 284 height 23
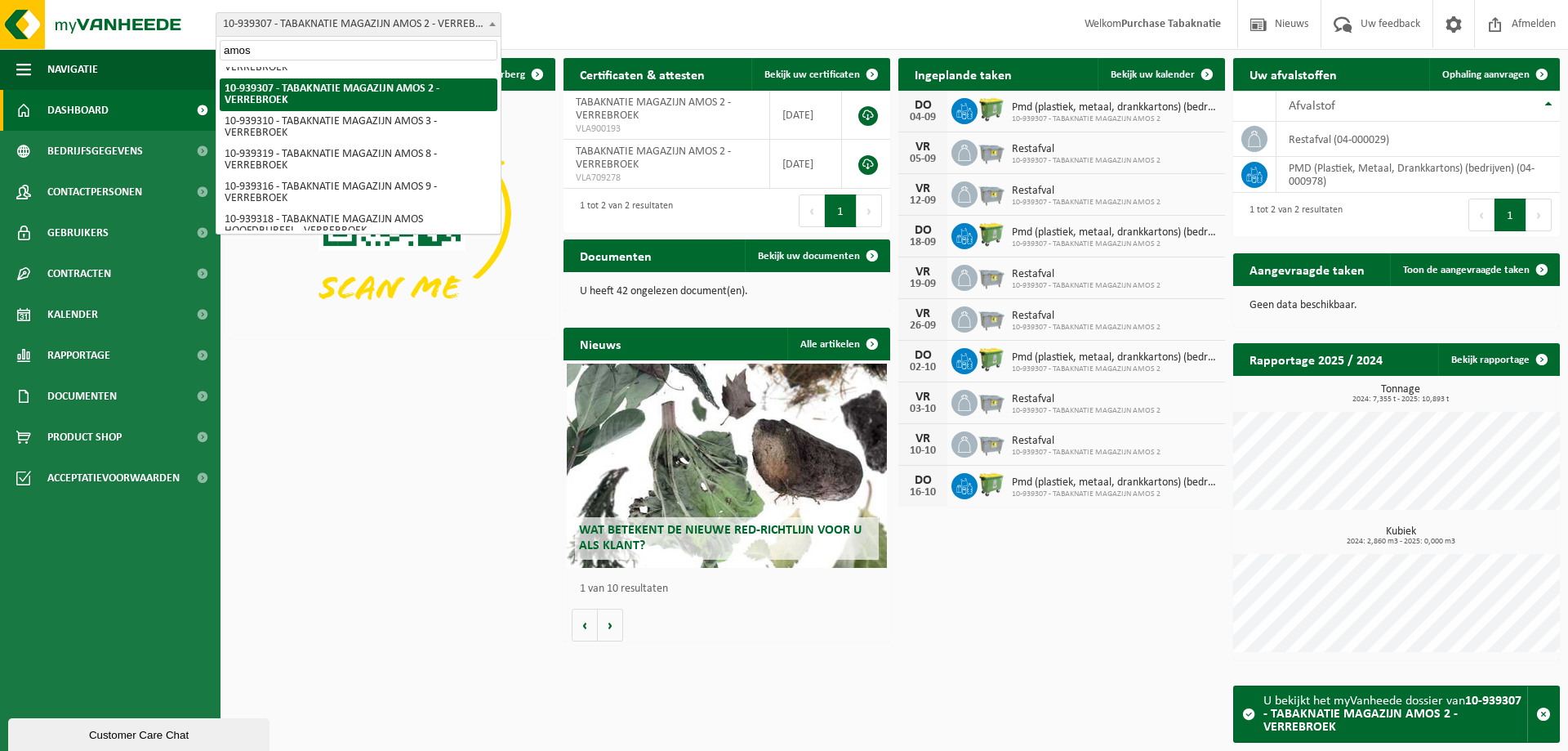
type input "amos 1"
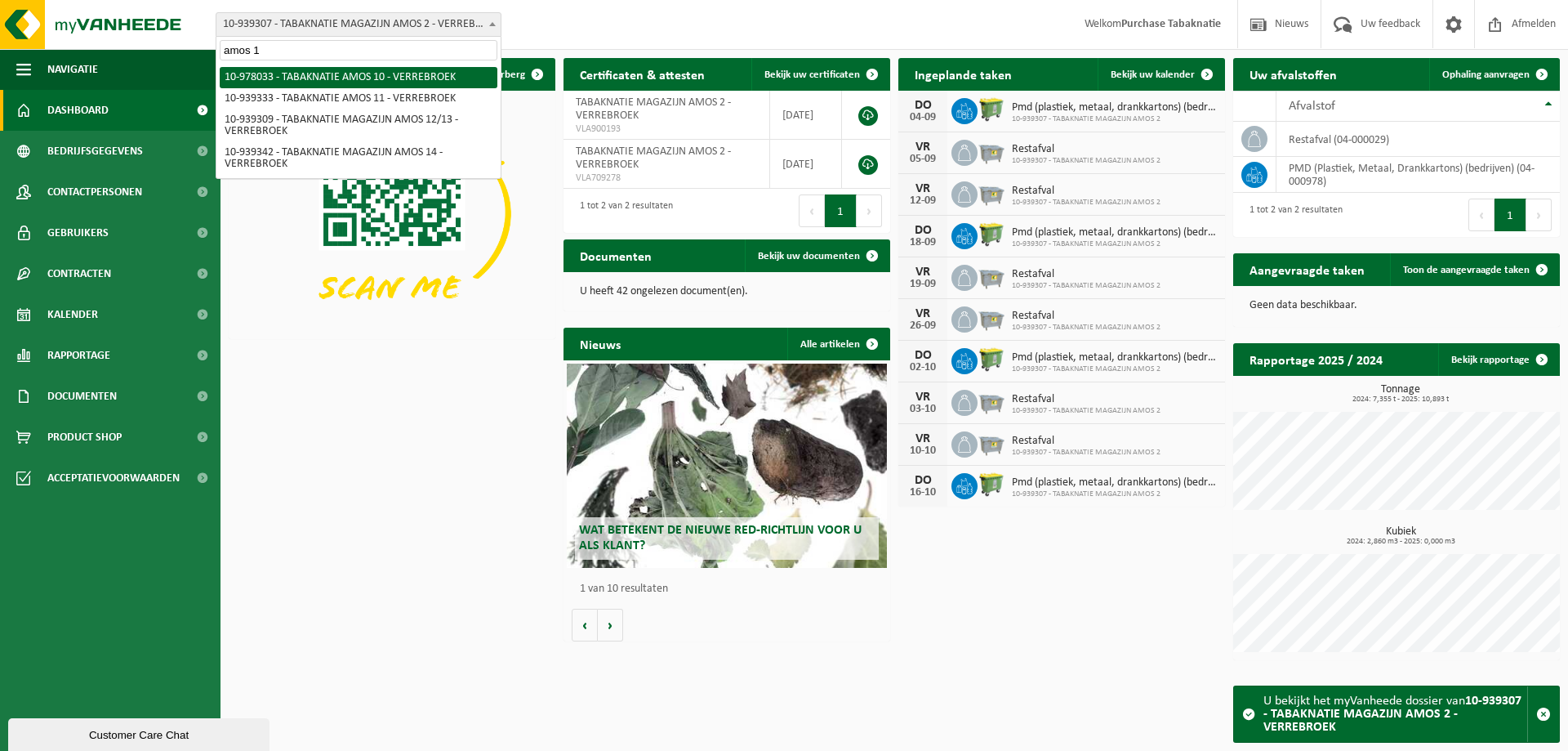
scroll to position [0, 0]
select select "159844"
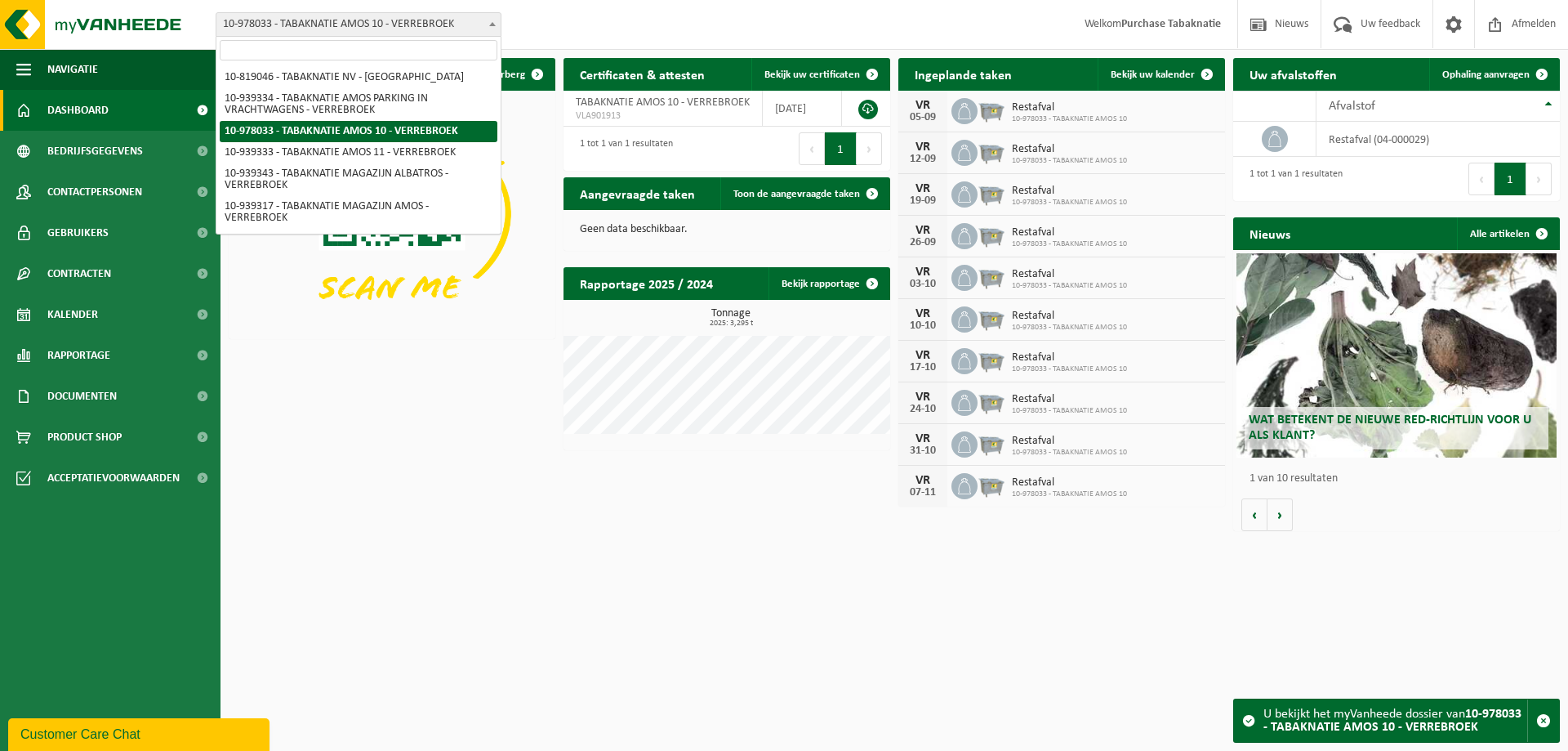
click at [341, 21] on span "10-978033 - TABAKNATIE AMOS 10 - VERREBROEK" at bounding box center [359, 25] width 284 height 23
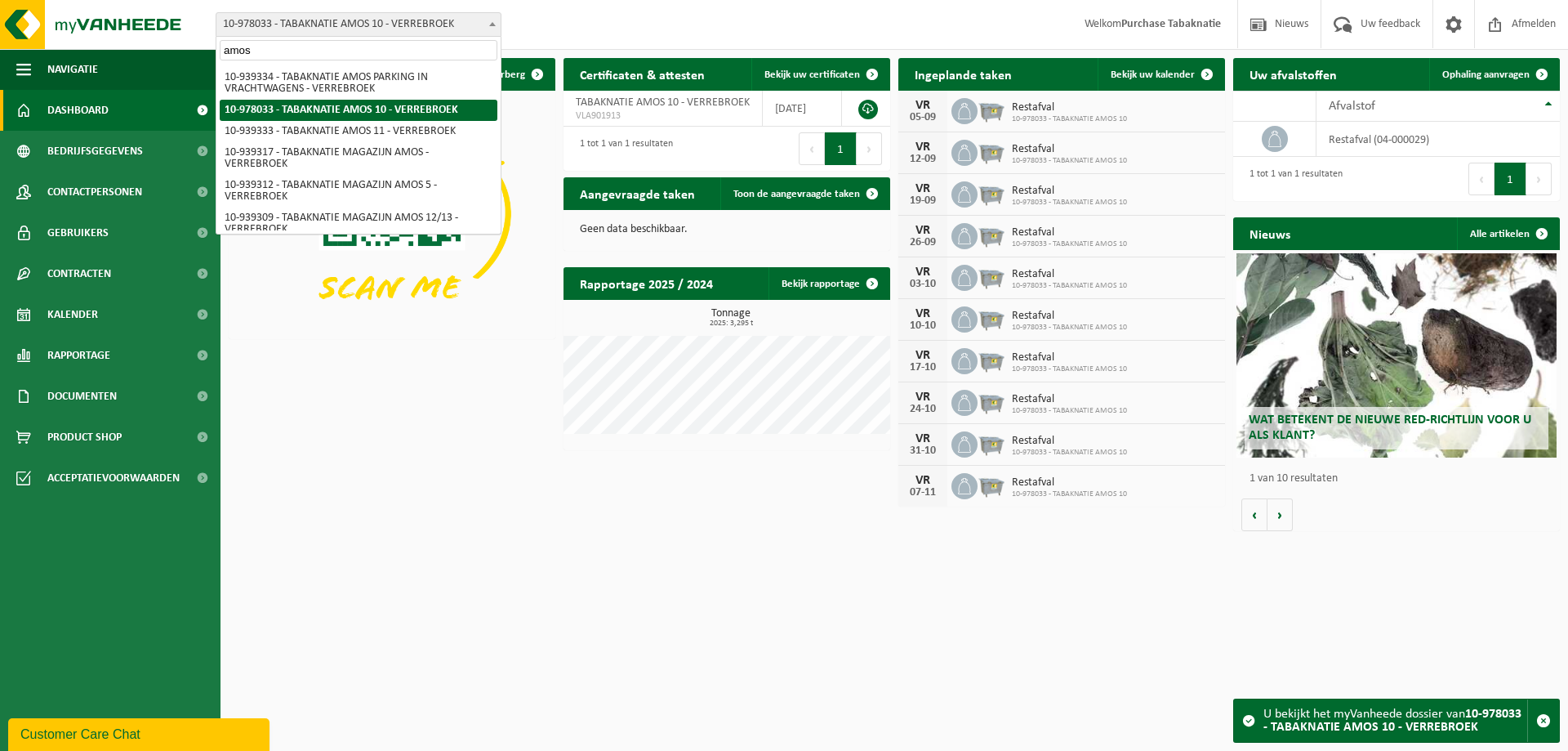
type input "amos h"
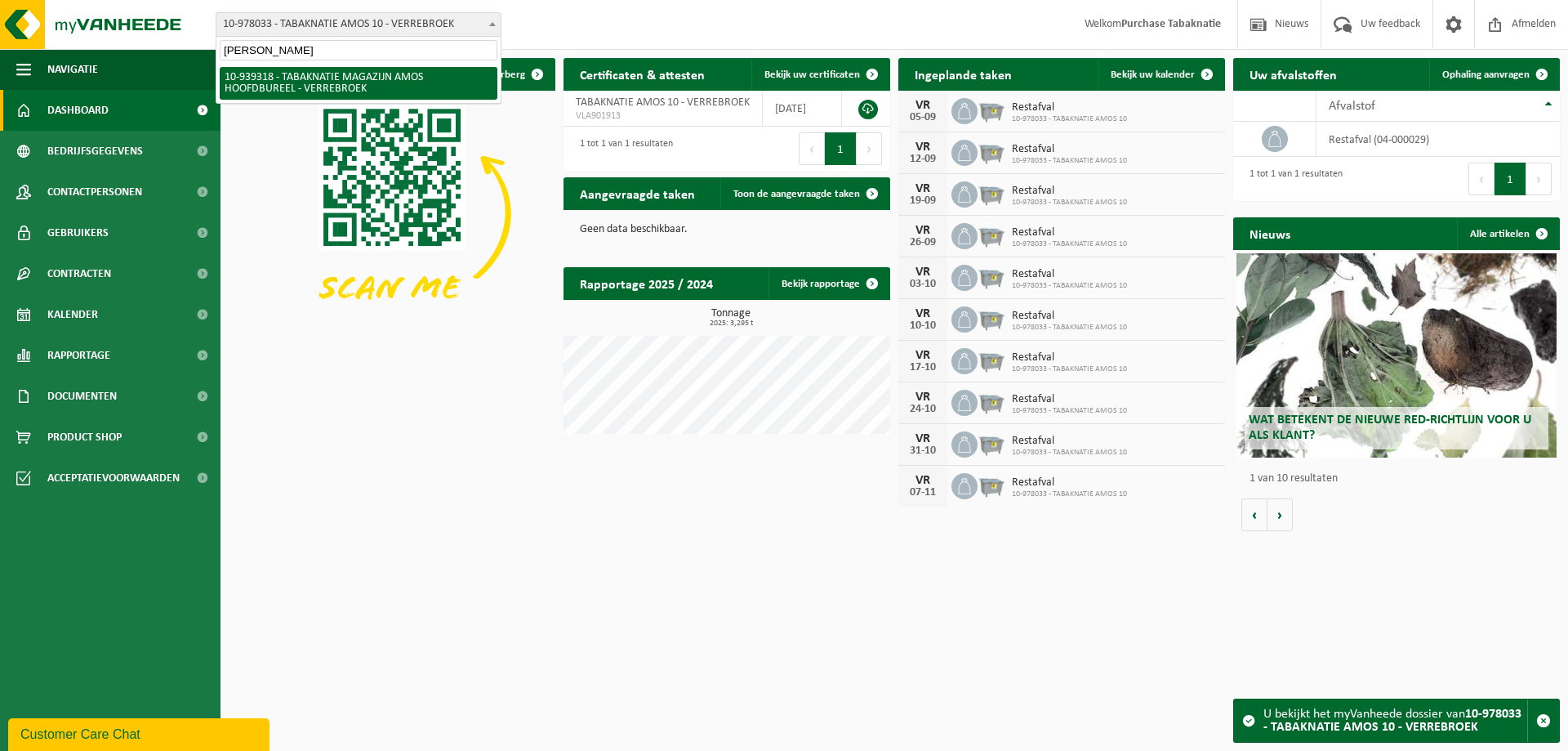
select select "138345"
